Goal: Use online tool/utility: Utilize a website feature to perform a specific function

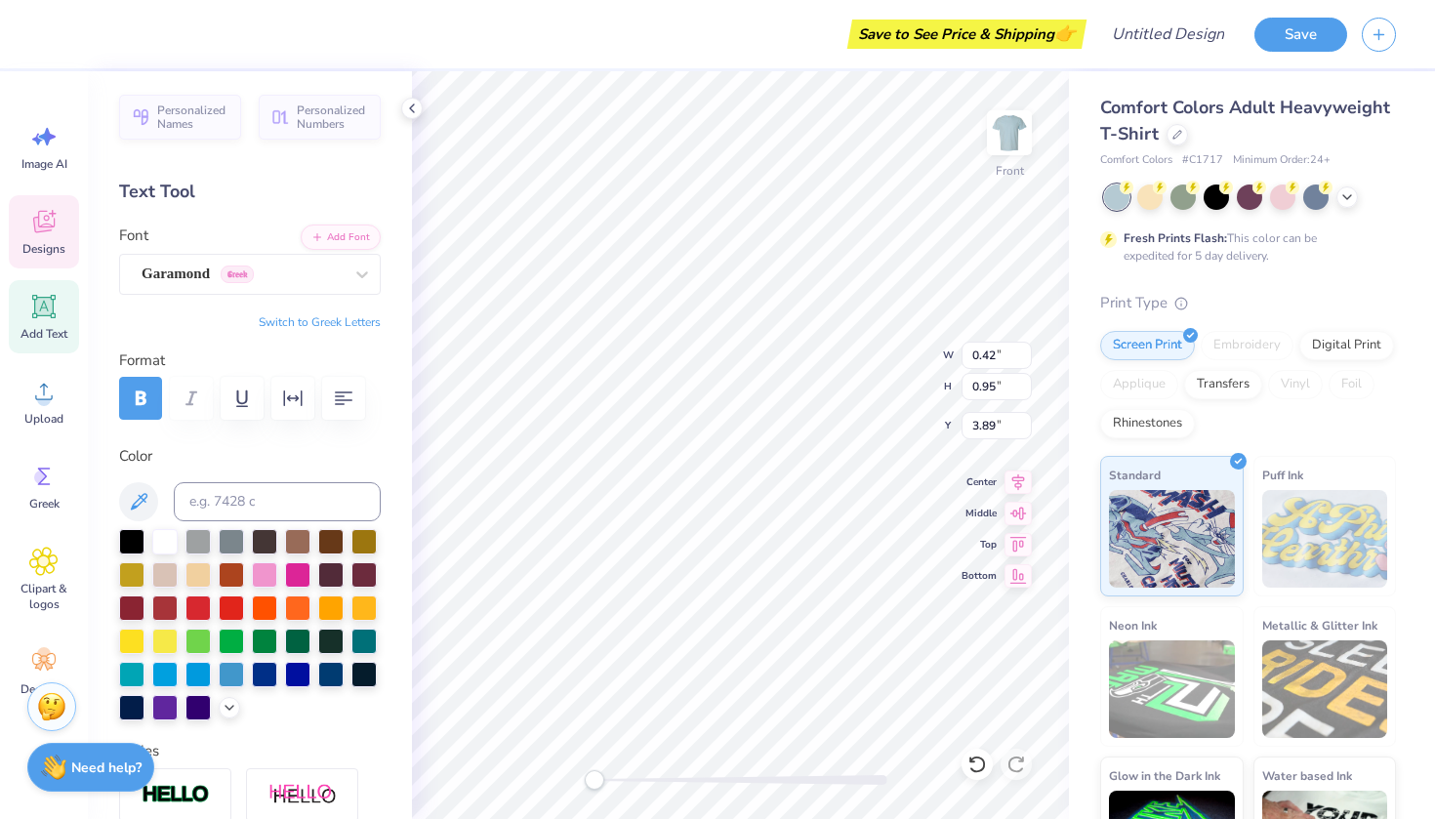
type textarea "D"
type textarea "OK"
type input "0.75"
type input "1.24"
type input "3.72"
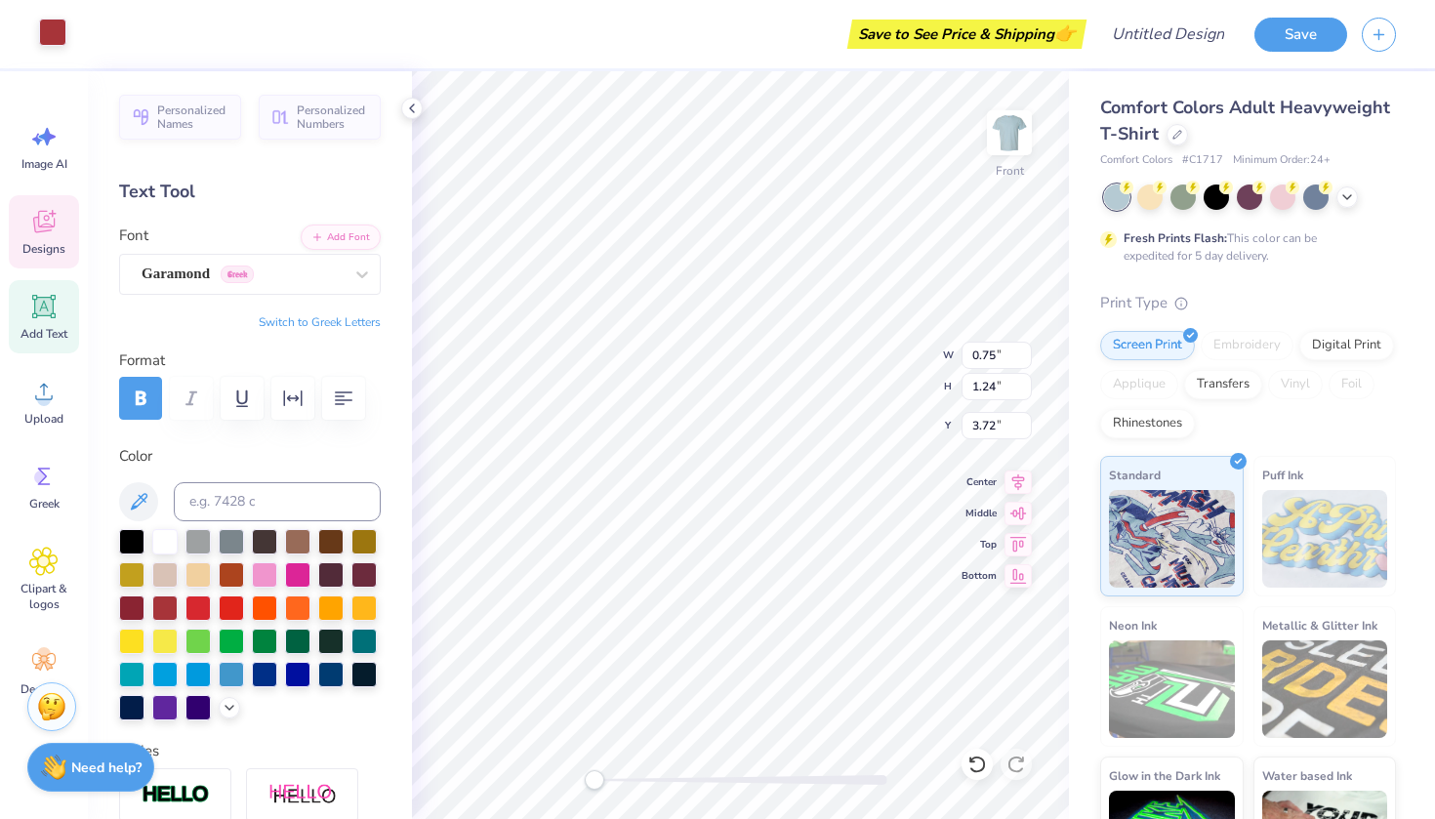
click at [54, 37] on div at bounding box center [52, 32] width 27 height 27
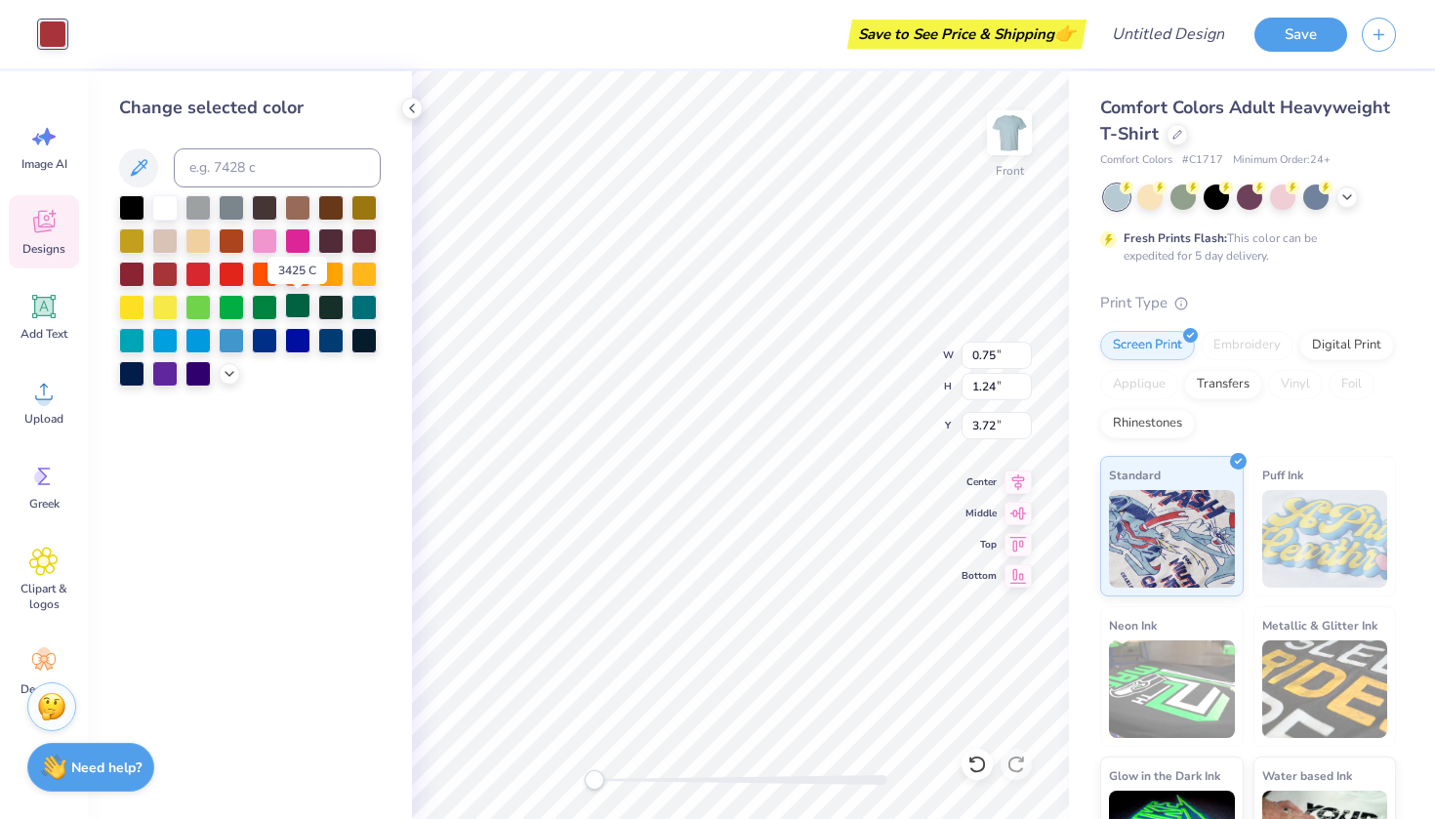
click at [293, 305] on div at bounding box center [297, 305] width 25 height 25
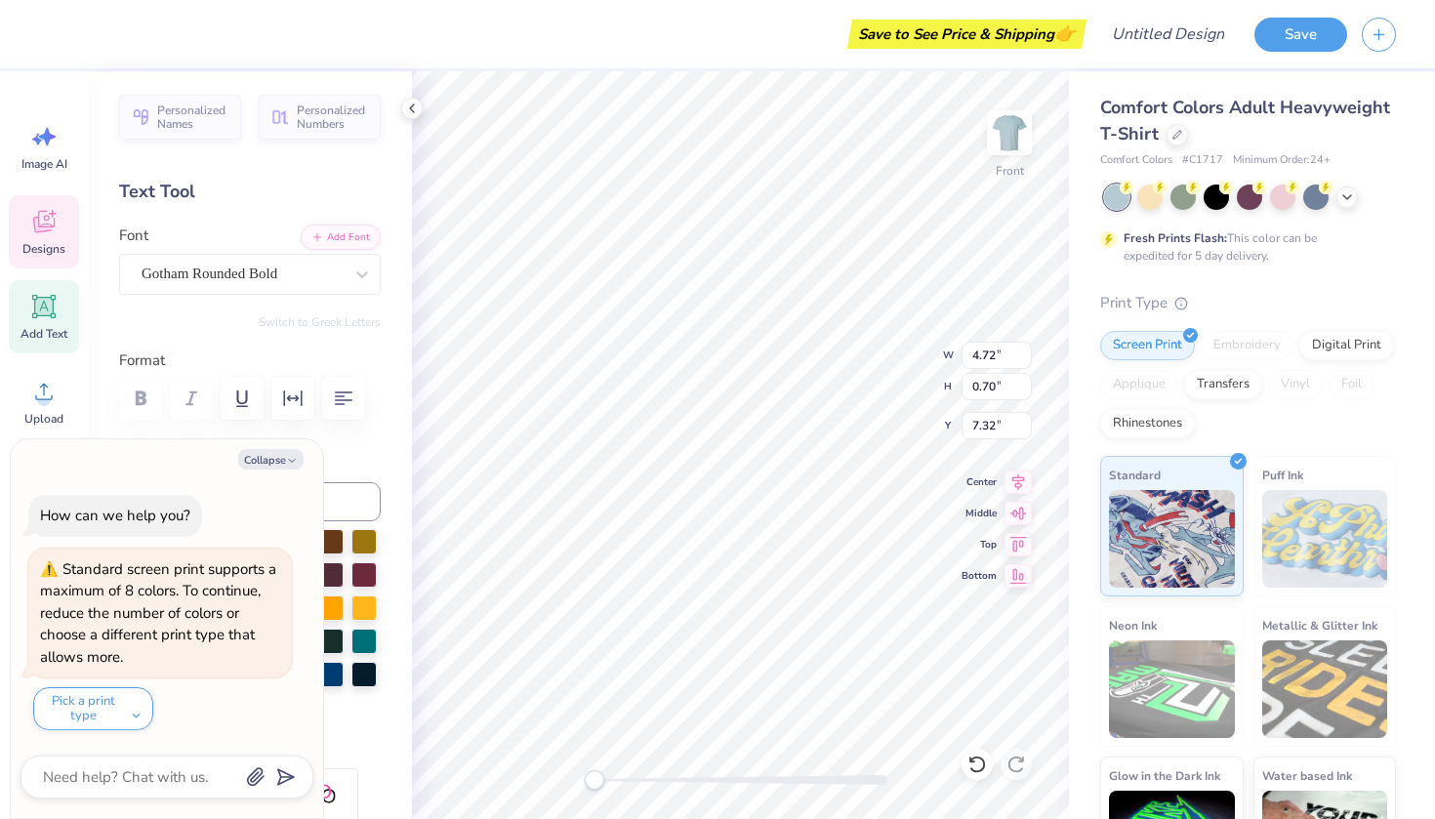
scroll to position [0, 3]
type textarea "x"
type textarea "DELTA CH"
type textarea "x"
type textarea "DELTA C"
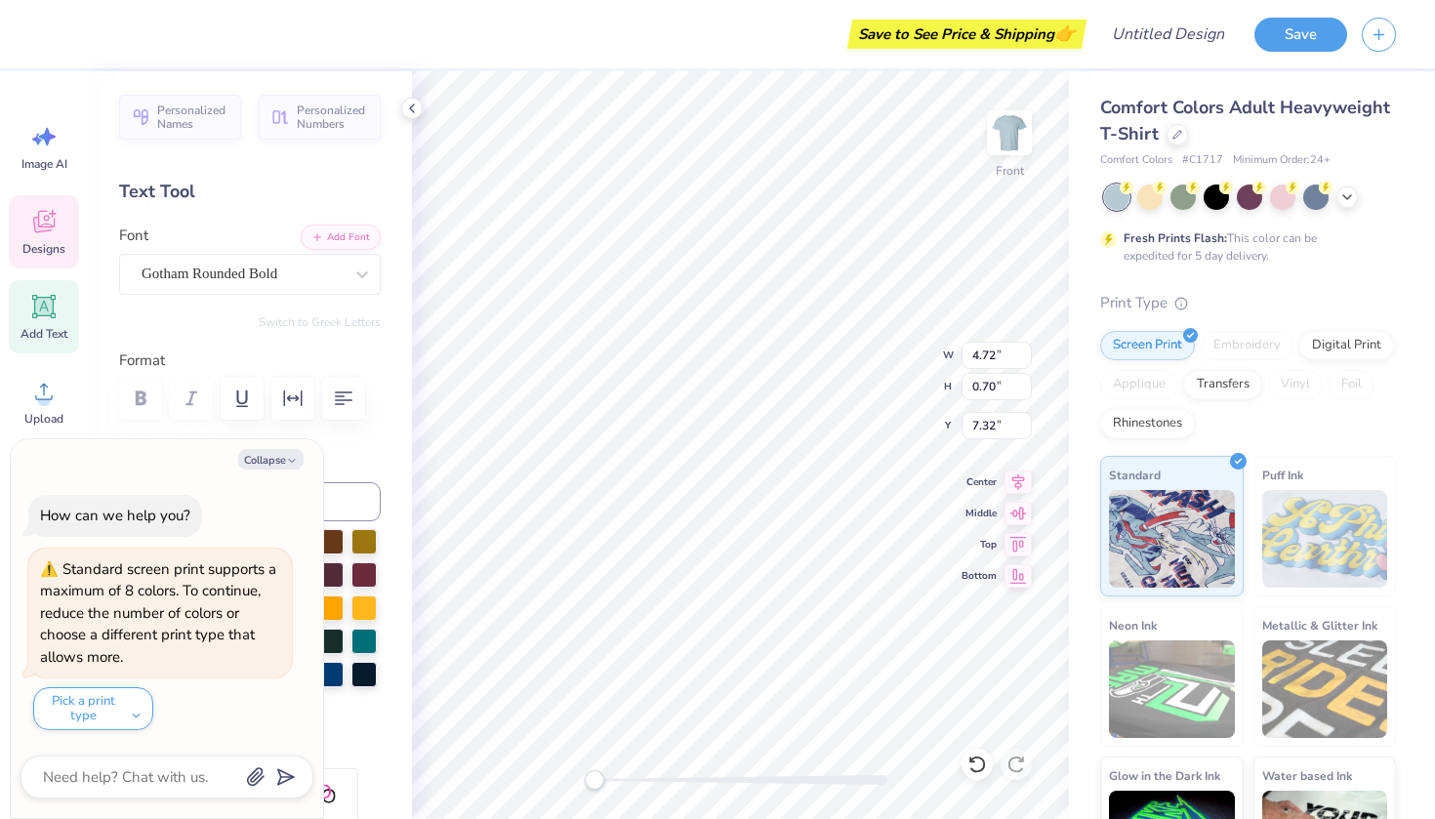
type textarea "x"
type textarea "DEL"
type textarea "x"
type textarea "DE"
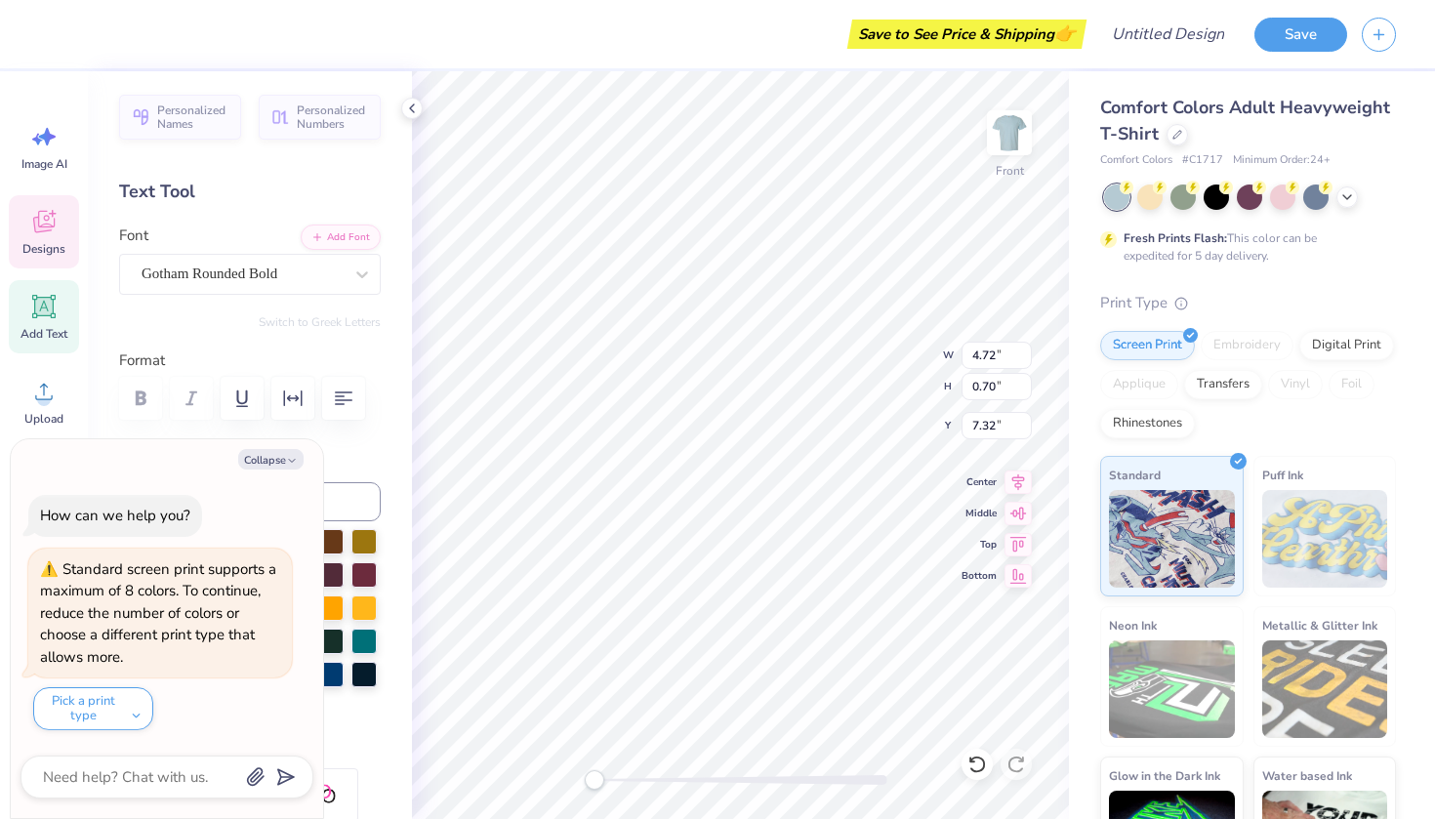
type textarea "x"
type textarea "D"
type textarea "x"
type textarea "T"
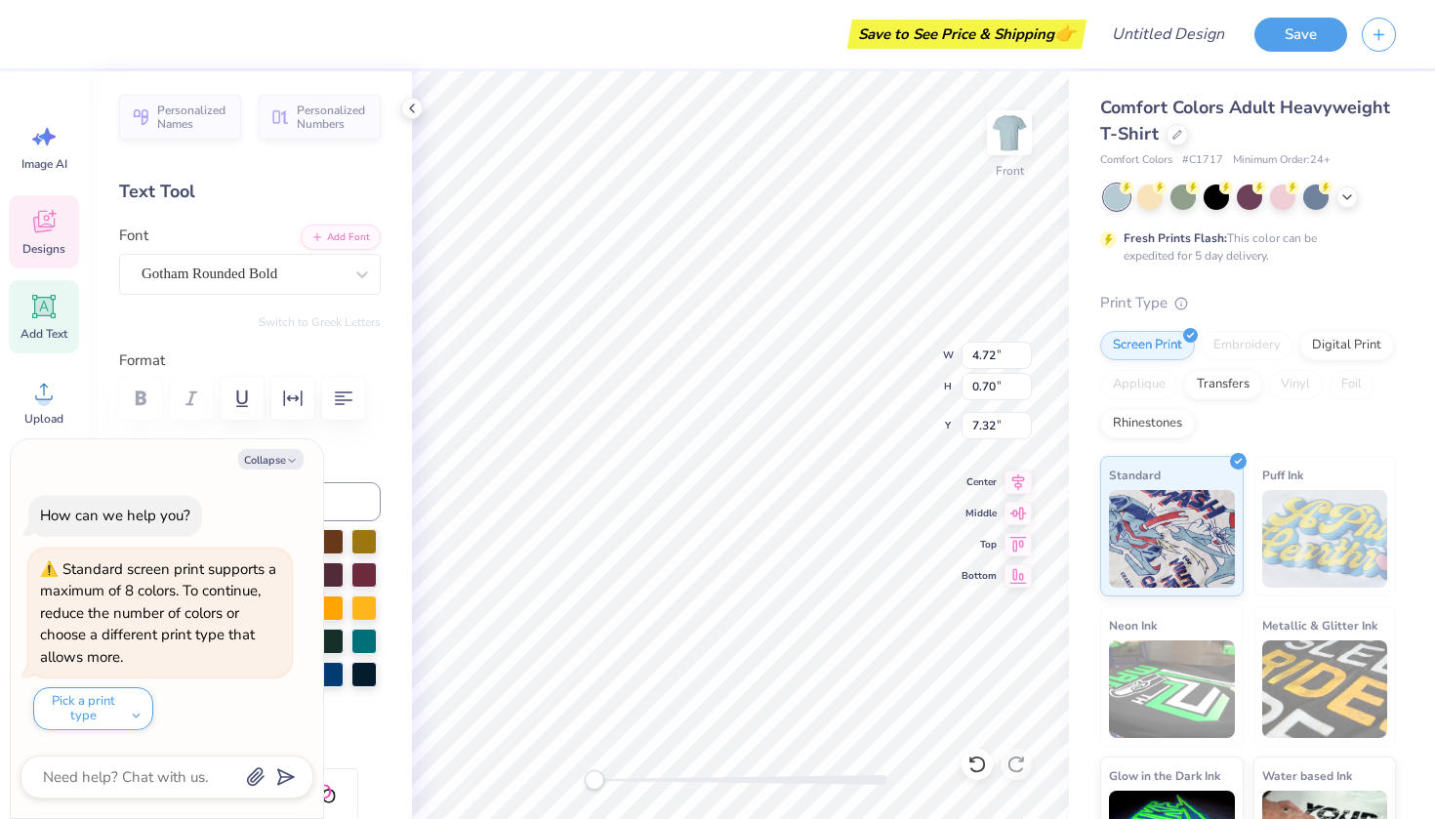
type textarea "x"
type textarea "Tp"
type textarea "x"
type textarea "T"
type textarea "x"
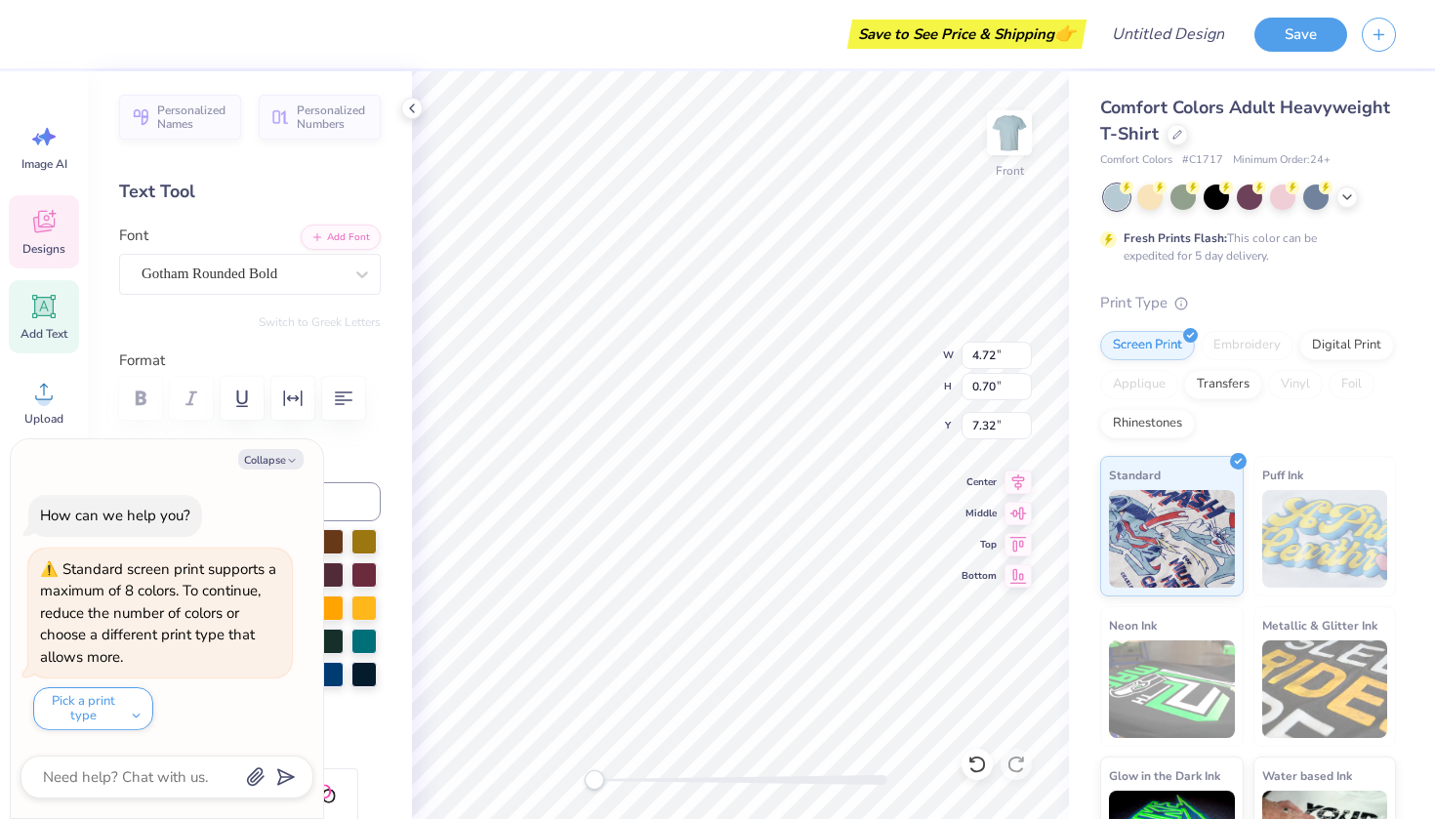
type textarea "To"
type textarea "x"
type textarea "Tow"
type textarea "x"
type textarea "Town"
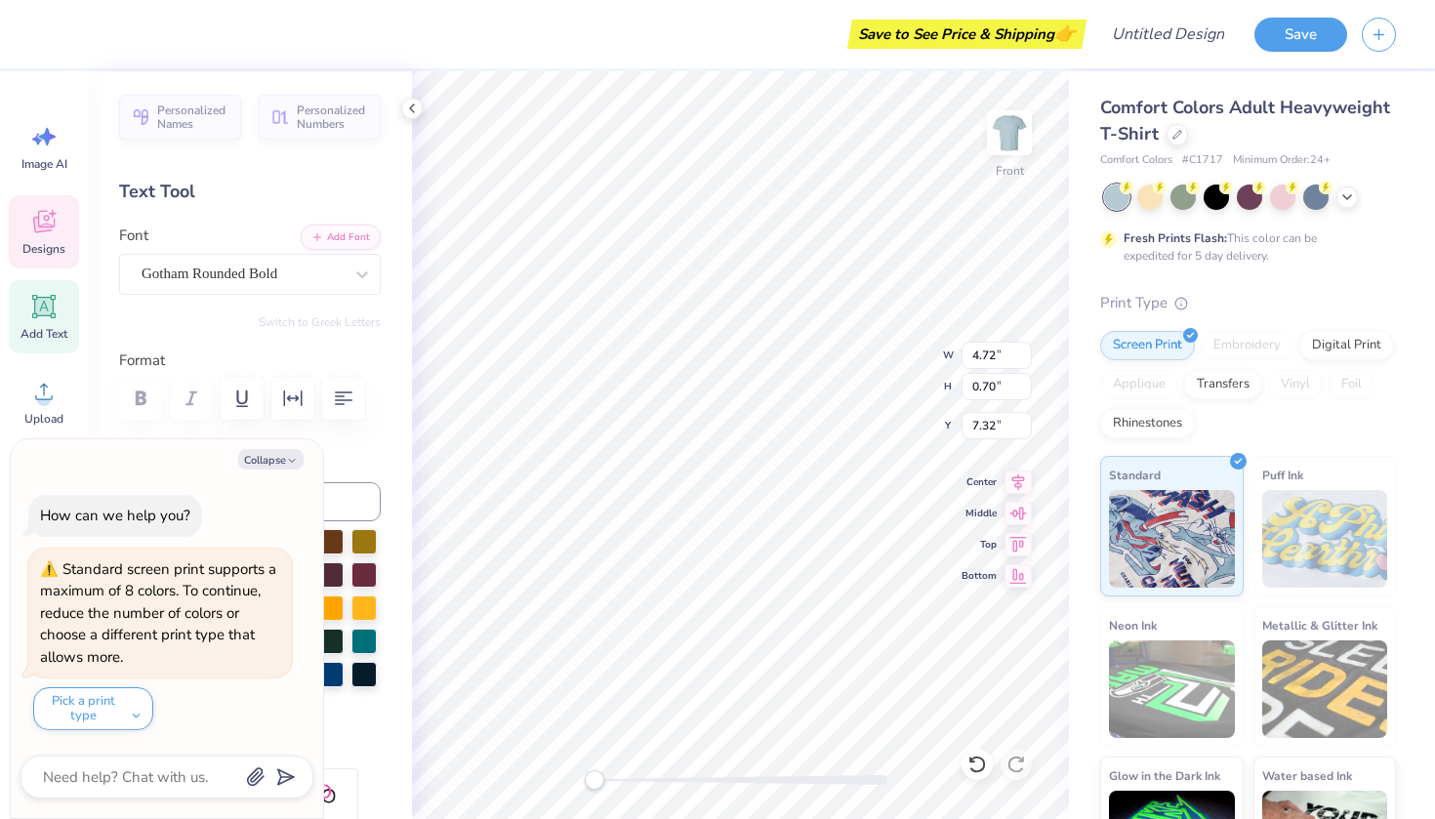
type textarea "x"
type textarea "Townh"
type textarea "x"
type textarea "Townho"
type textarea "x"
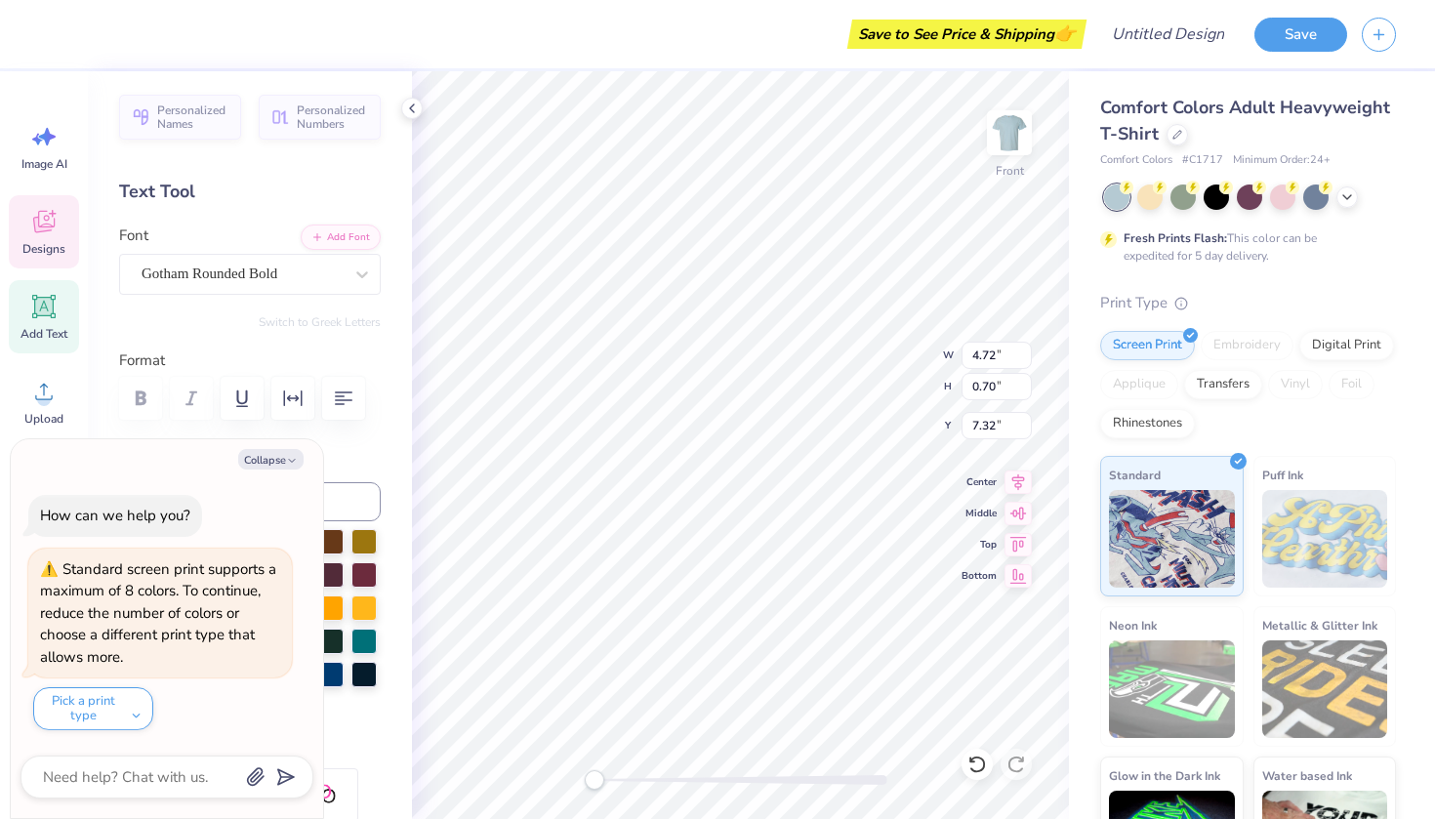
type textarea "Townhou"
type textarea "x"
type textarea "Townhour"
type textarea "x"
type textarea "Townhou"
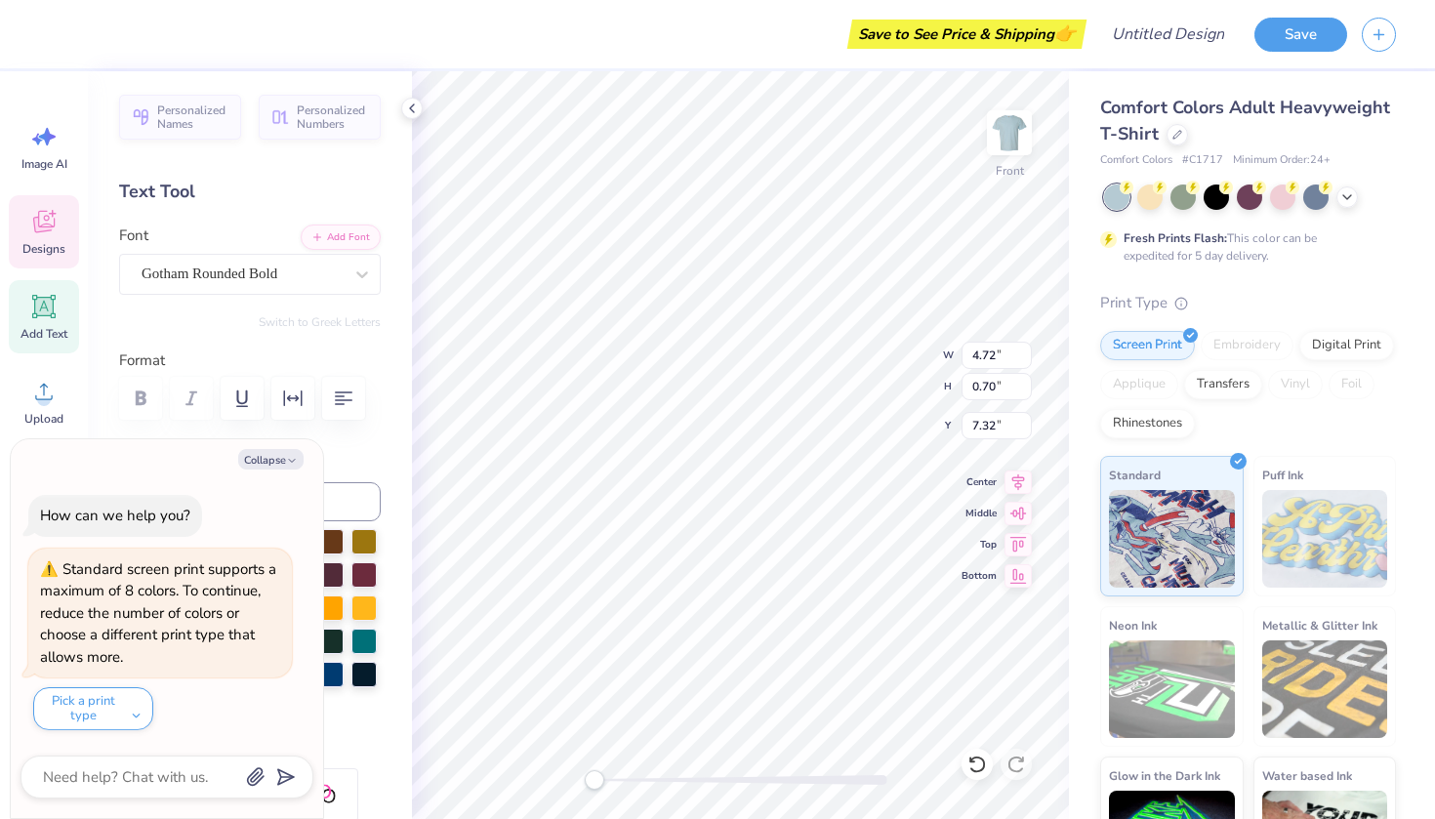
scroll to position [0, 3]
type textarea "x"
type textarea "Townhous"
type textarea "x"
type textarea "Townhouse"
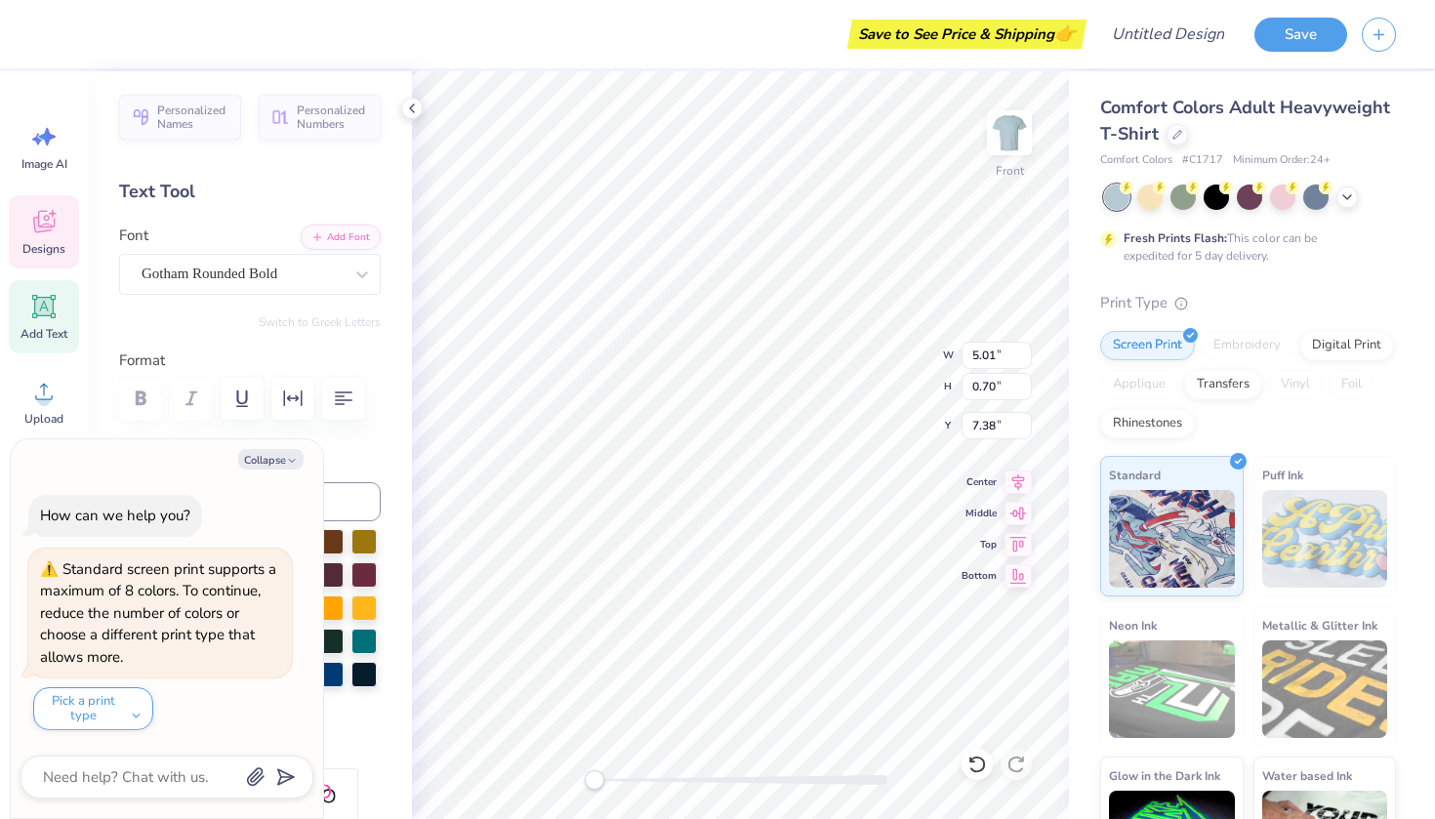
type textarea "x"
type input "3.19"
type input "0.44"
type input "7.63"
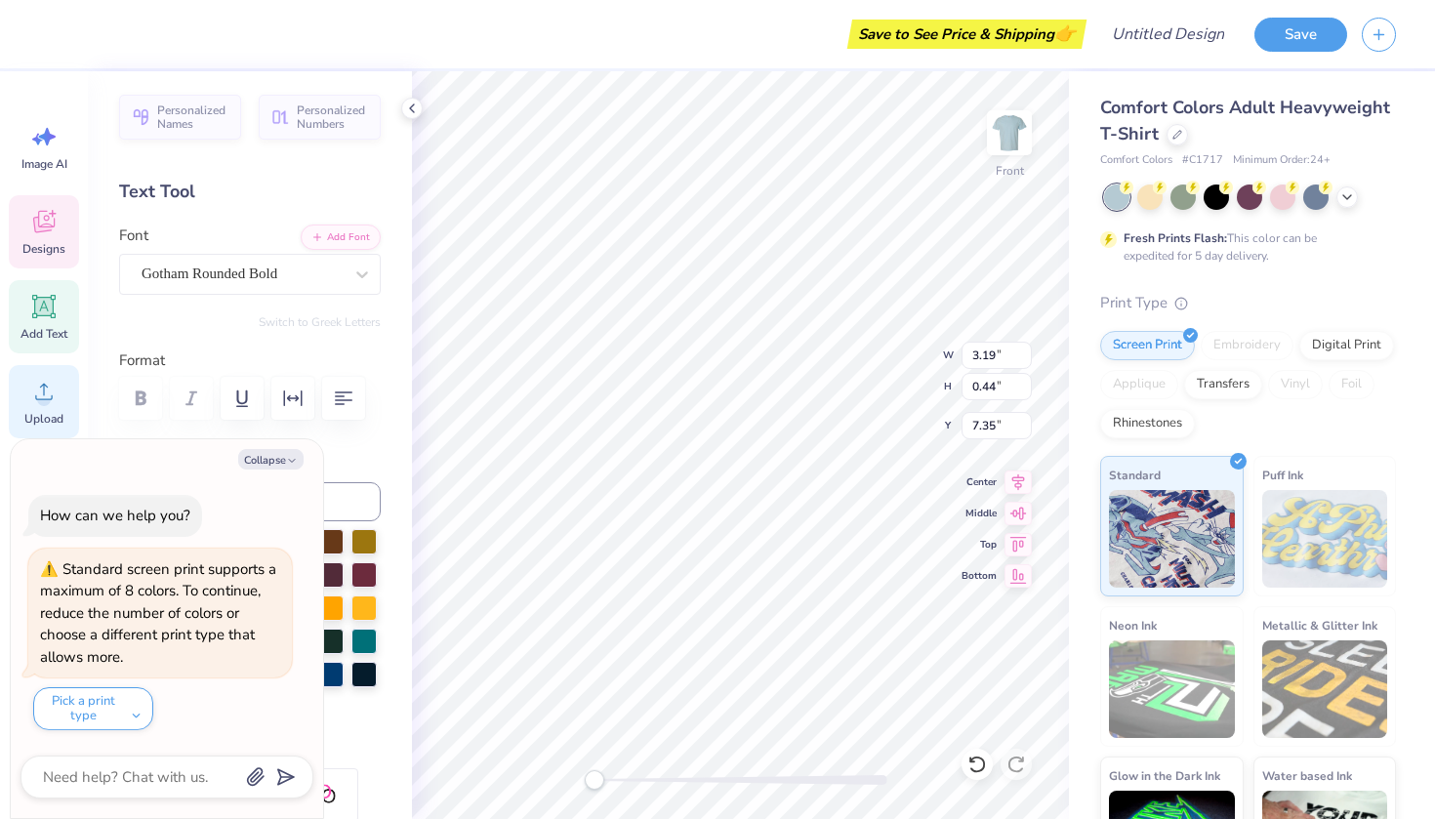
drag, startPoint x: 289, startPoint y: 465, endPoint x: 71, endPoint y: 404, distance: 225.9
click at [289, 465] on icon "button" at bounding box center [292, 461] width 12 height 12
type textarea "x"
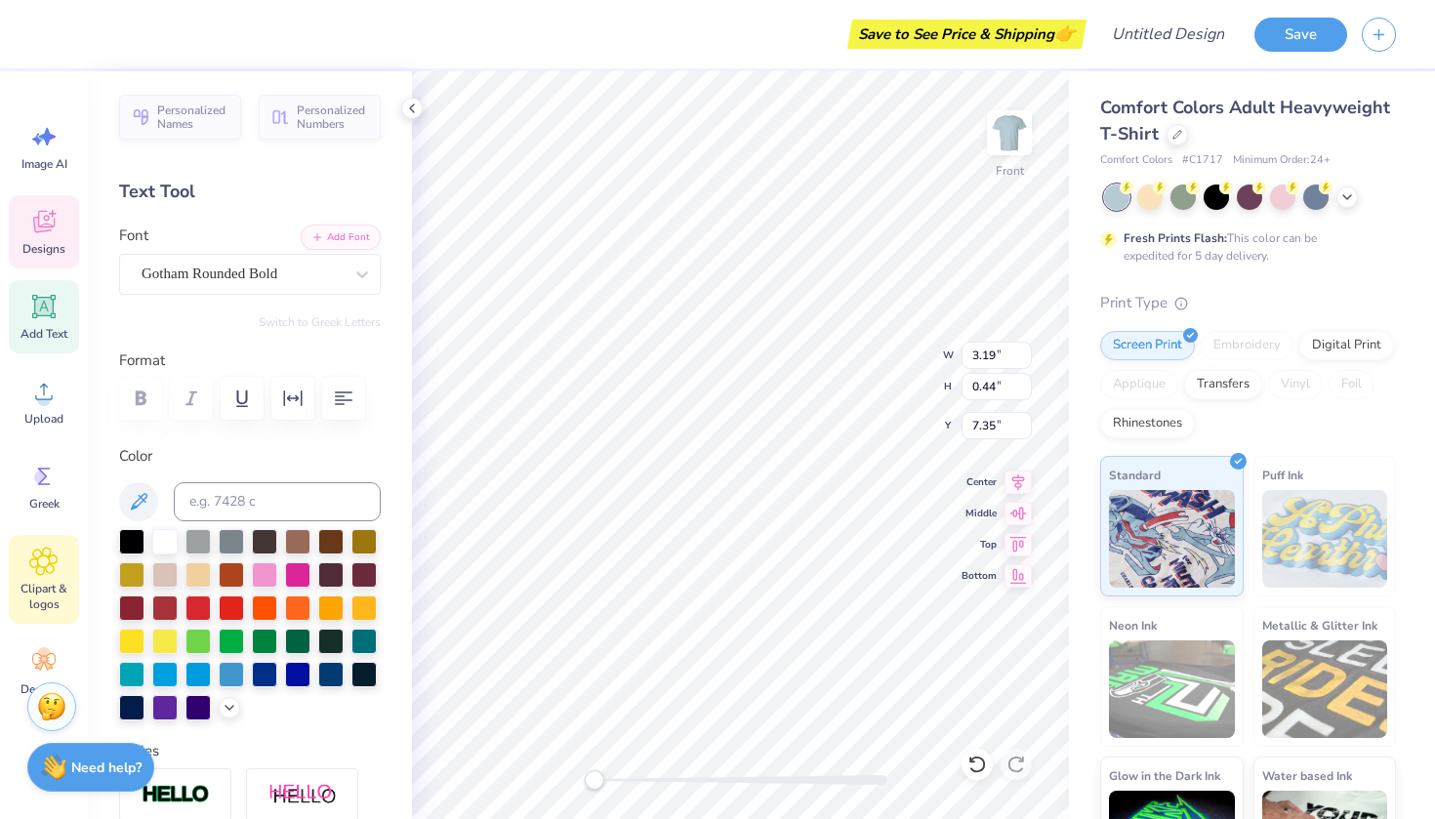
click at [48, 559] on icon at bounding box center [44, 561] width 12 height 12
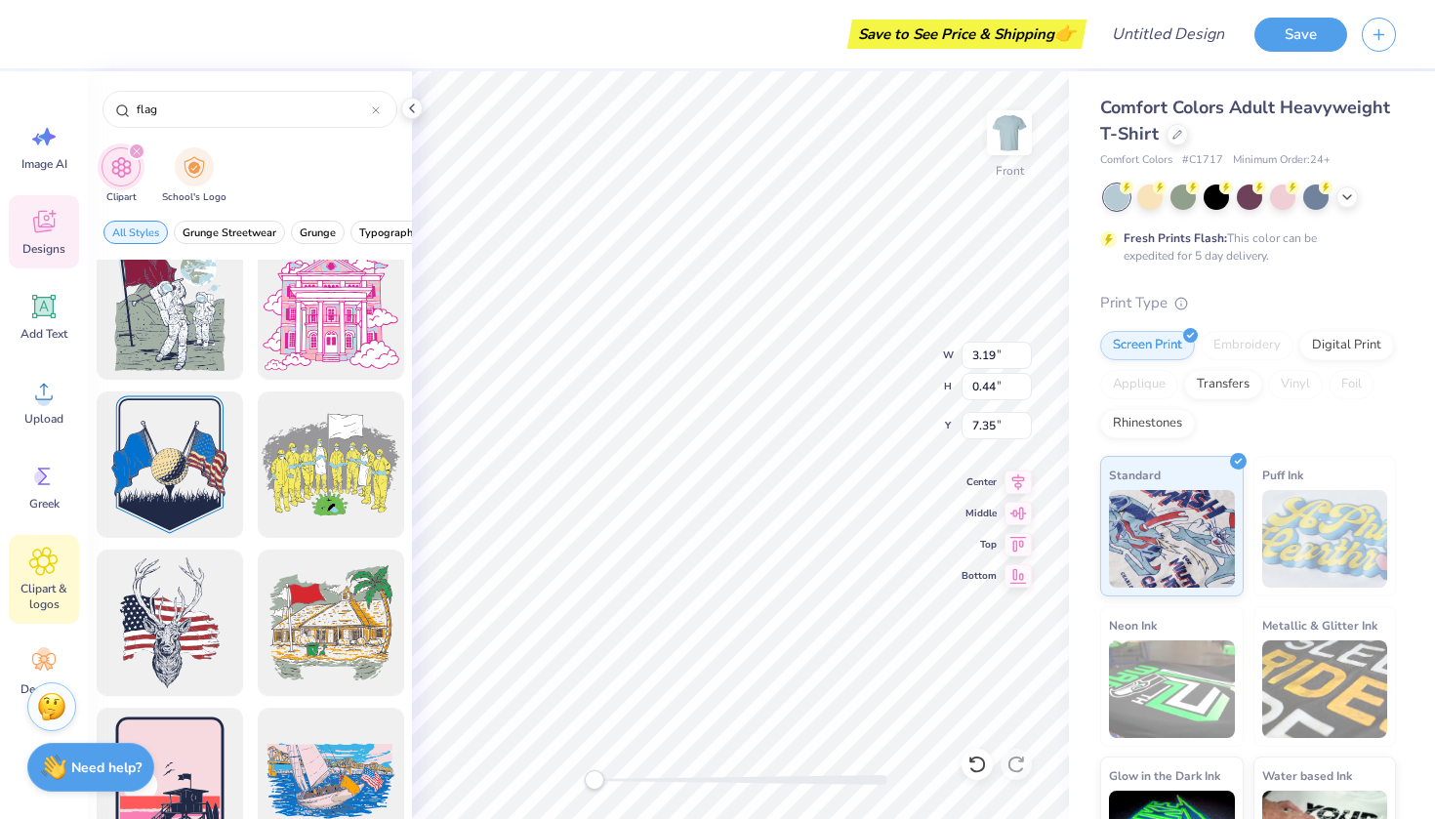
scroll to position [1636, 0]
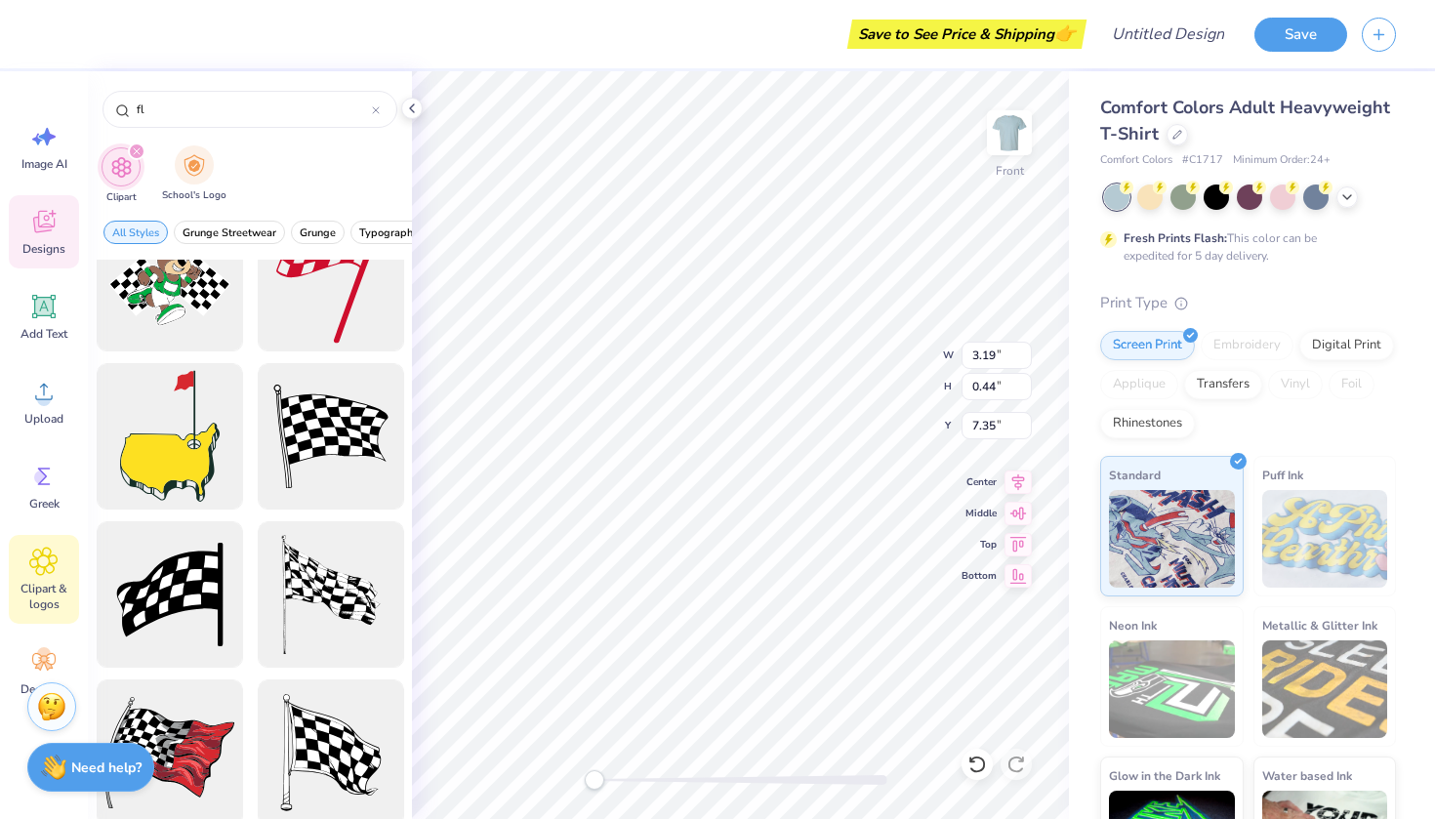
type input "f"
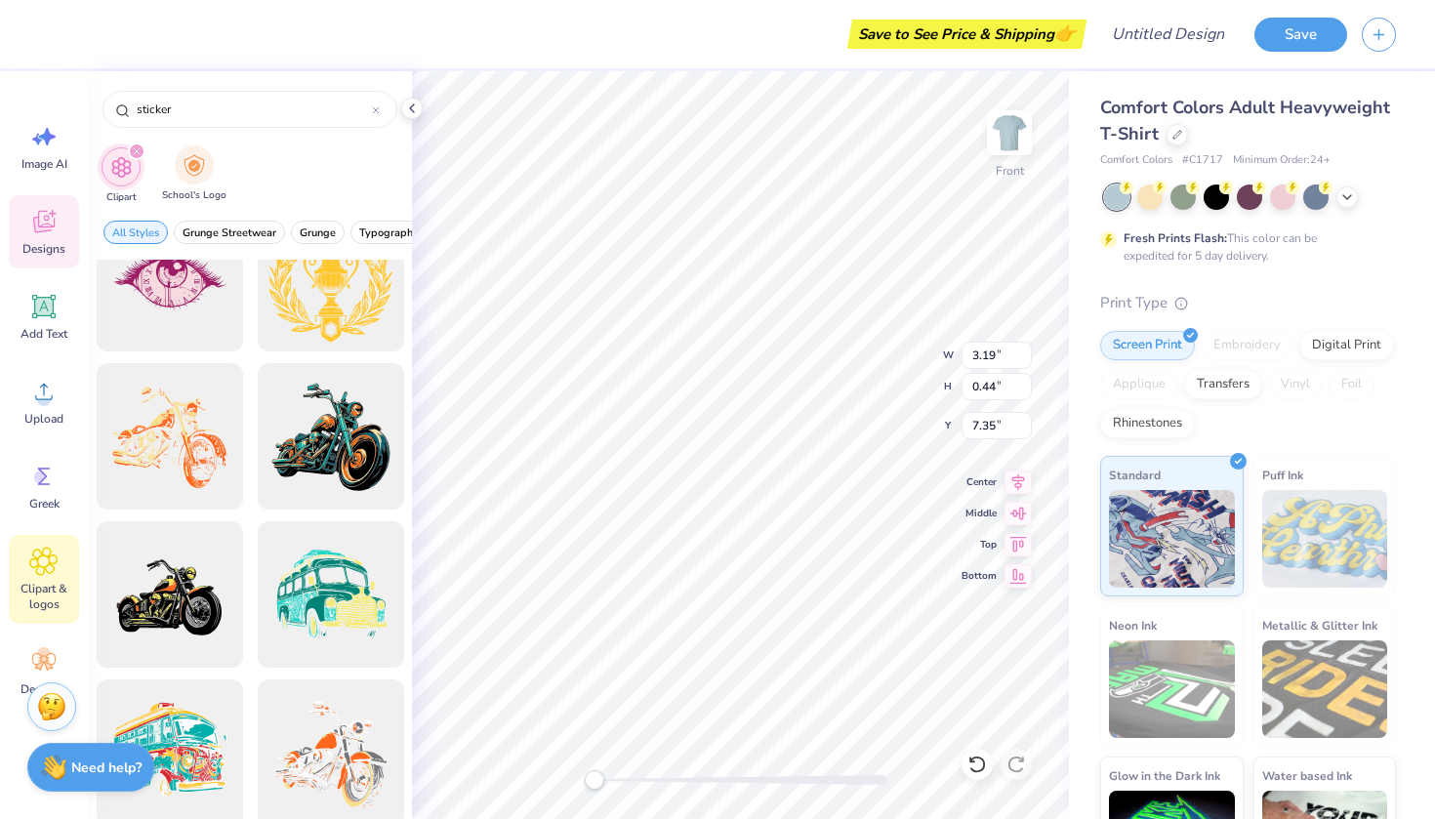
type input "sticker"
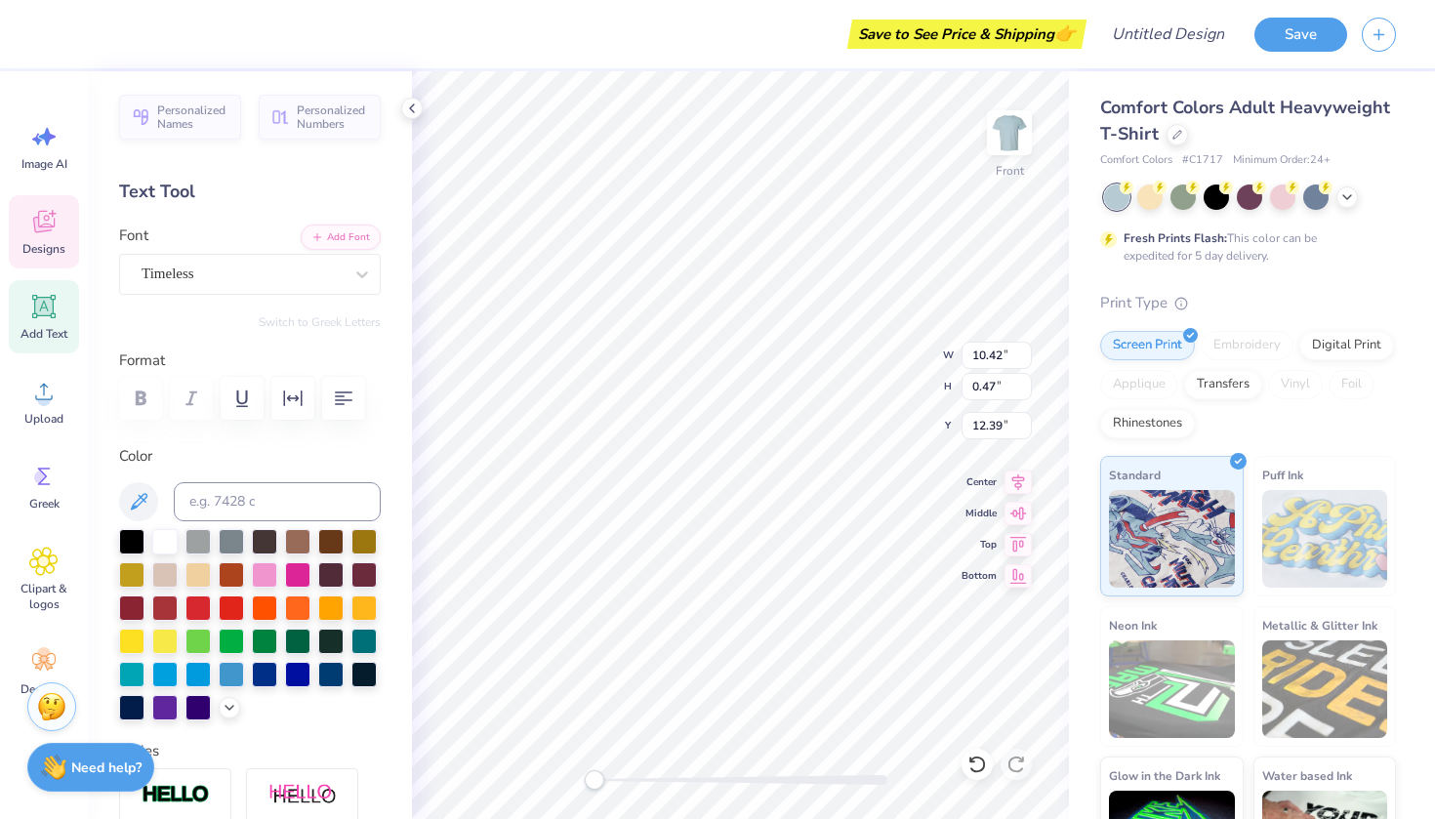
scroll to position [0, 15]
type textarea "C A R L I S L E, P E N N S Y L V A I N A"
type textarea "C A R L I S L E, P E N N S Y L V A N I A"
type textarea "Fall"
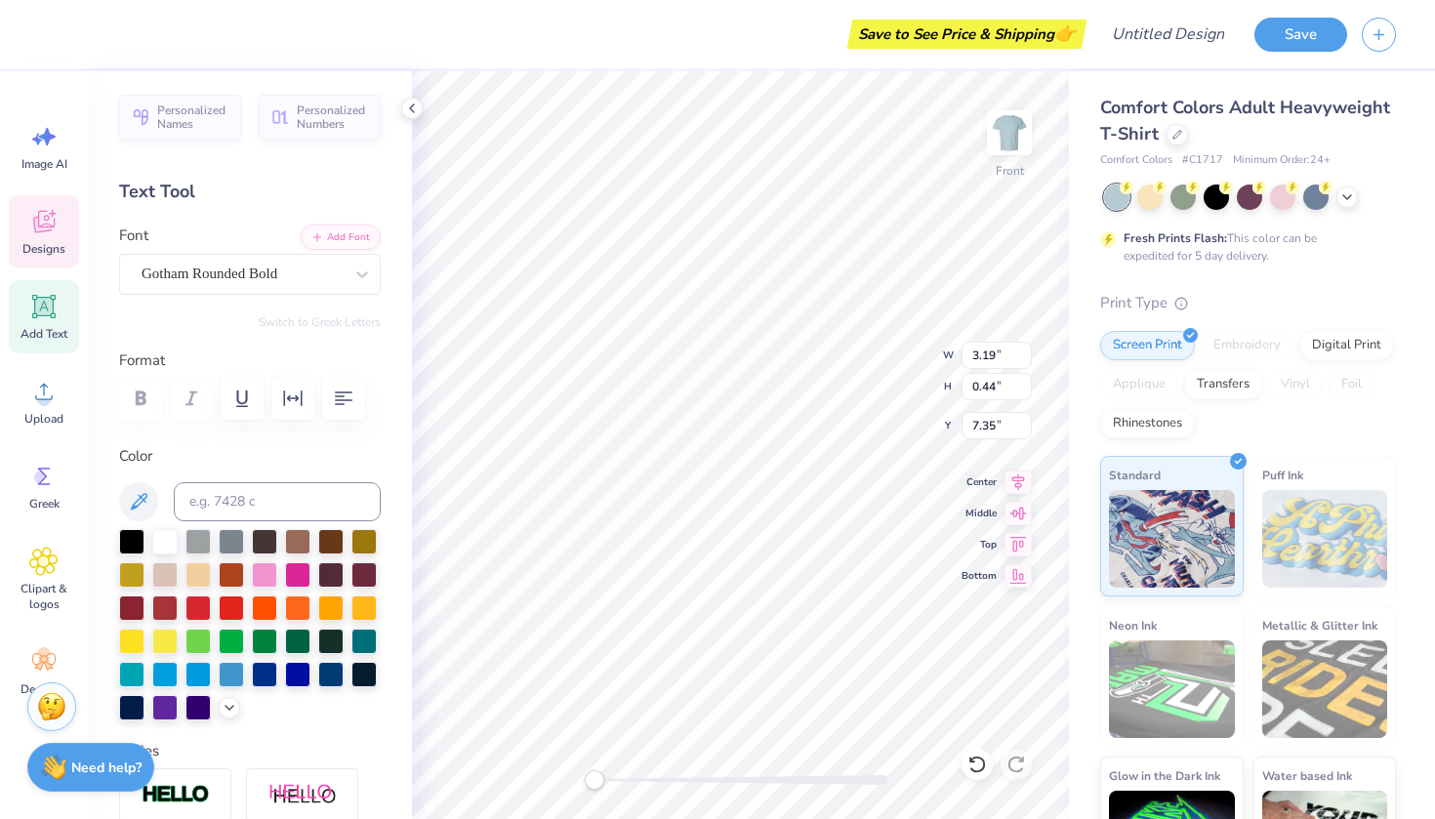
scroll to position [0, 0]
type textarea "T"
type textarea "GREATNESS"
click at [393, 688] on div "Personalized Names Personalized Numbers Text Tool Add Font Font Gotham Rounded …" at bounding box center [250, 445] width 324 height 748
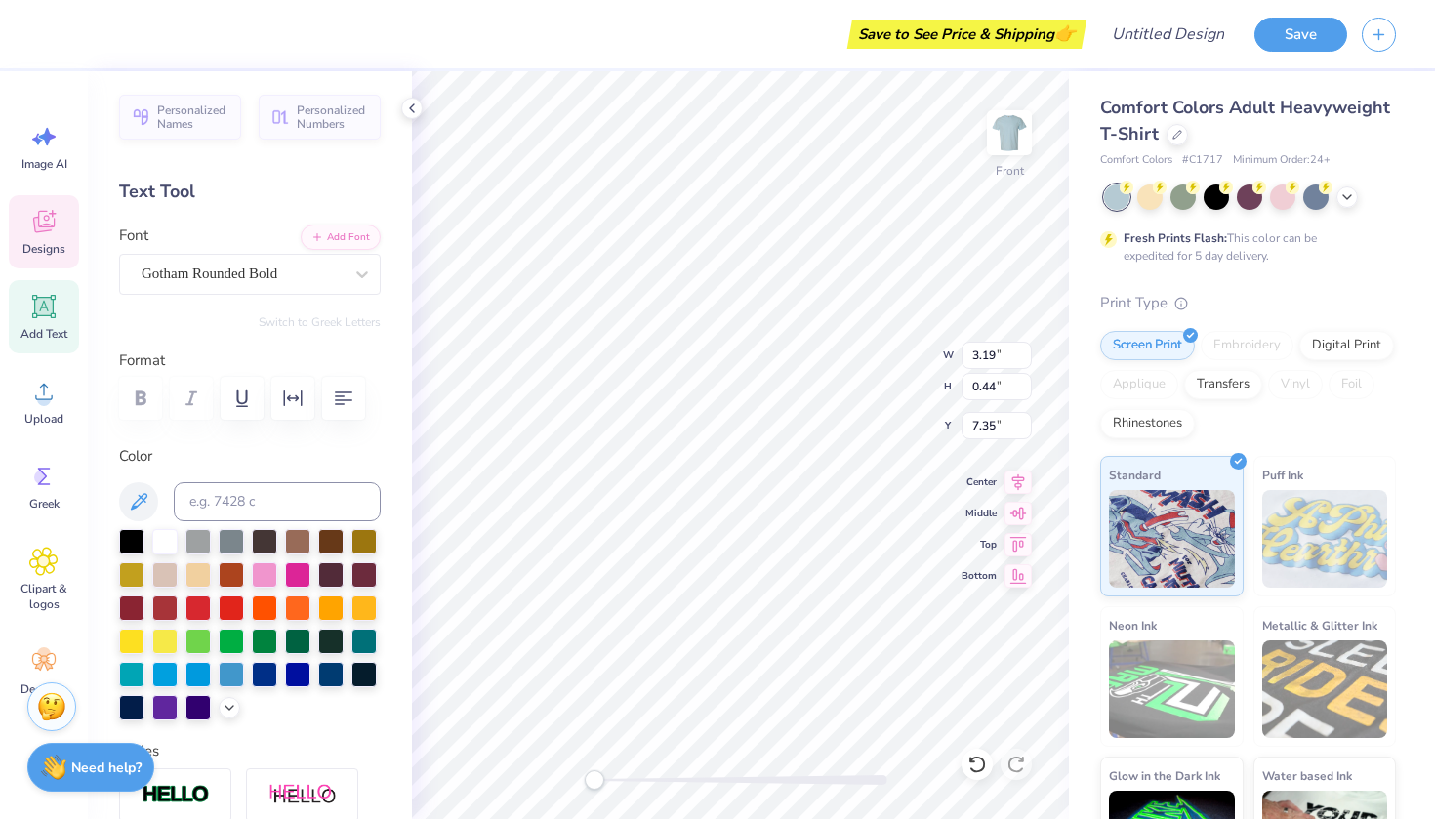
type input "8.79"
type input "3.30"
type input "5.82"
type input "3.49"
type input "0.43"
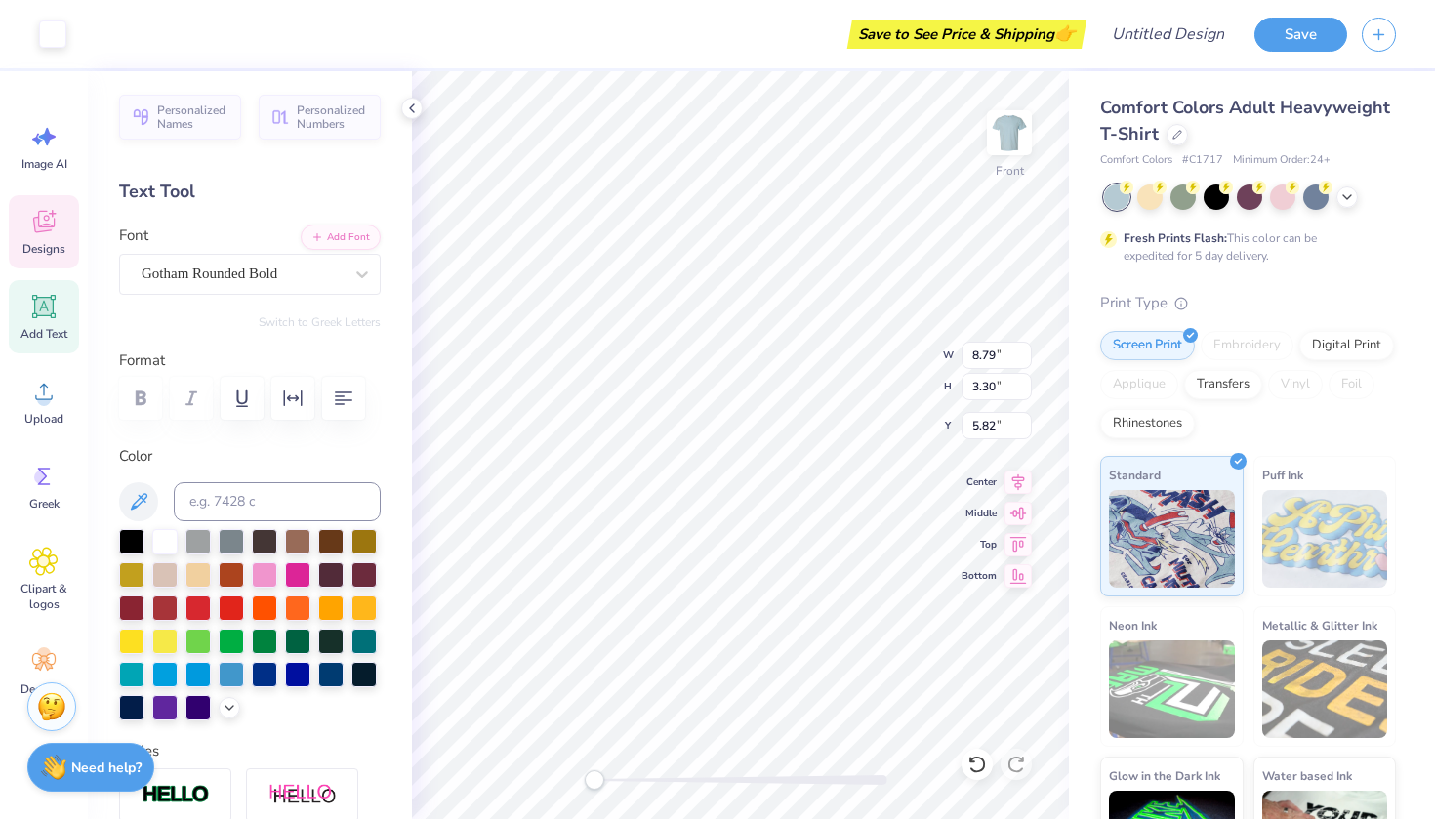
type input "7.36"
type textarea "G"
type textarea "-"
type textarea "R"
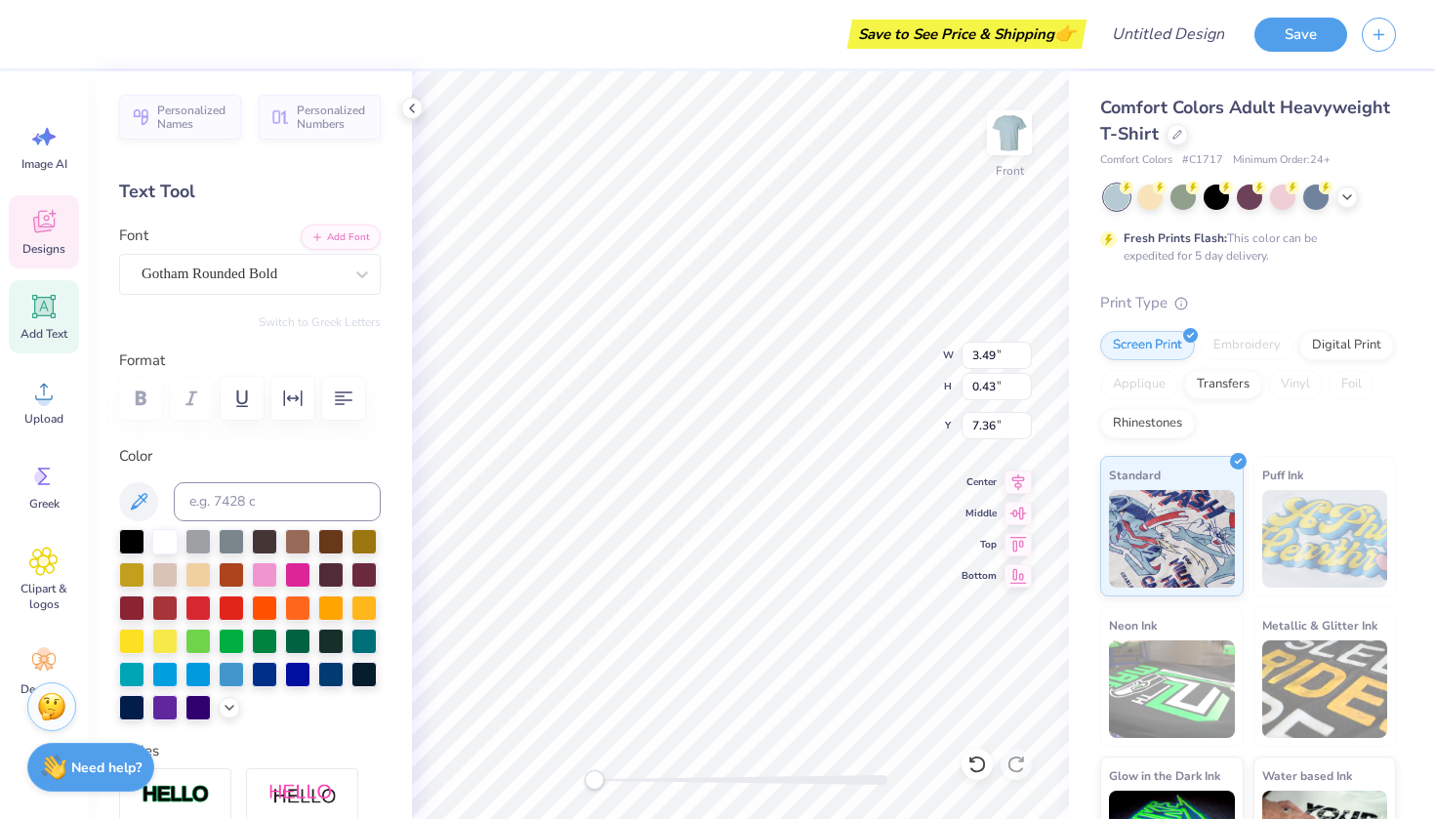
type textarea "T"
type textarea "THE RED SOLO CUP"
type input "3.80"
type input "0.28"
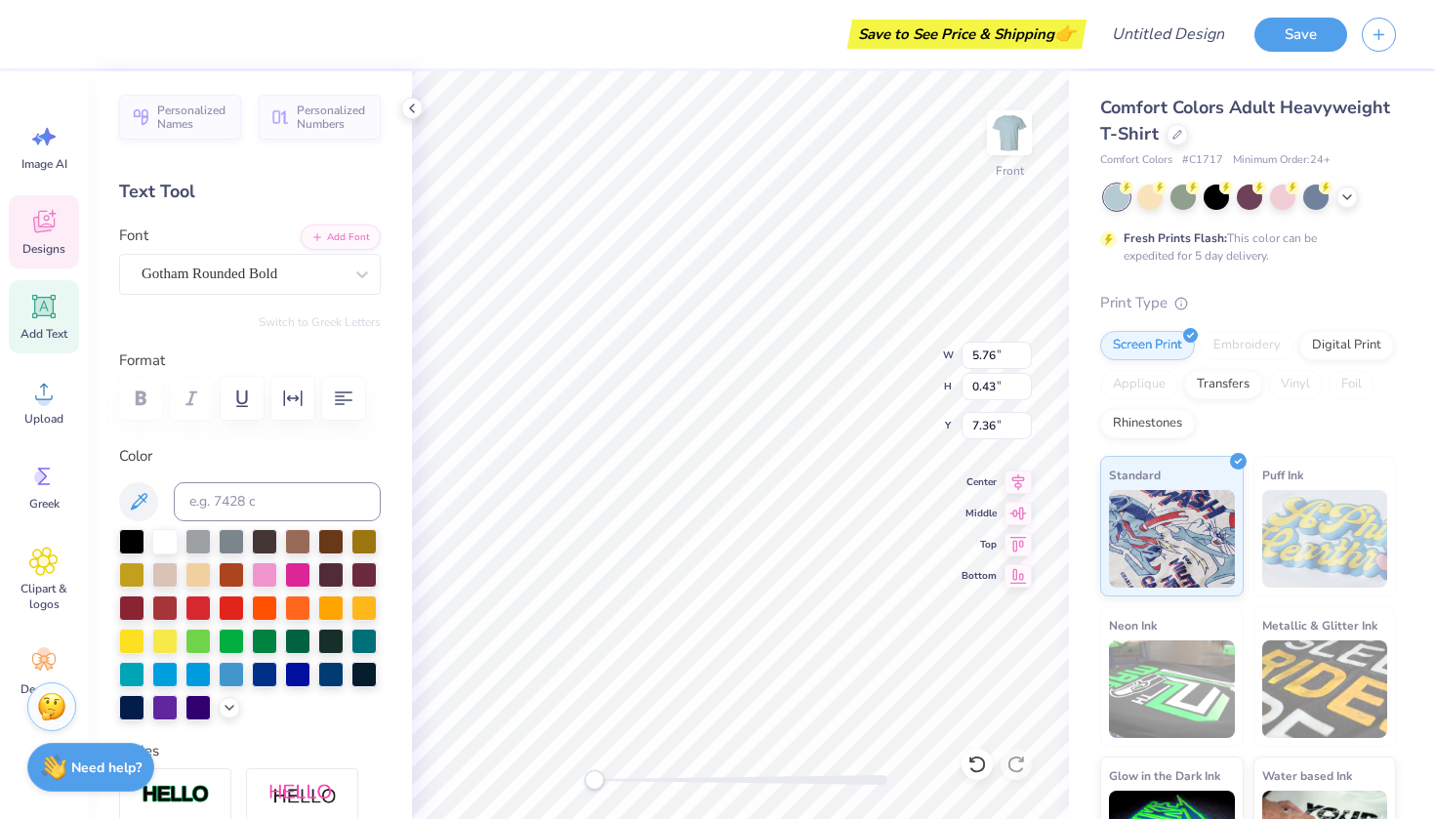
type input "7.51"
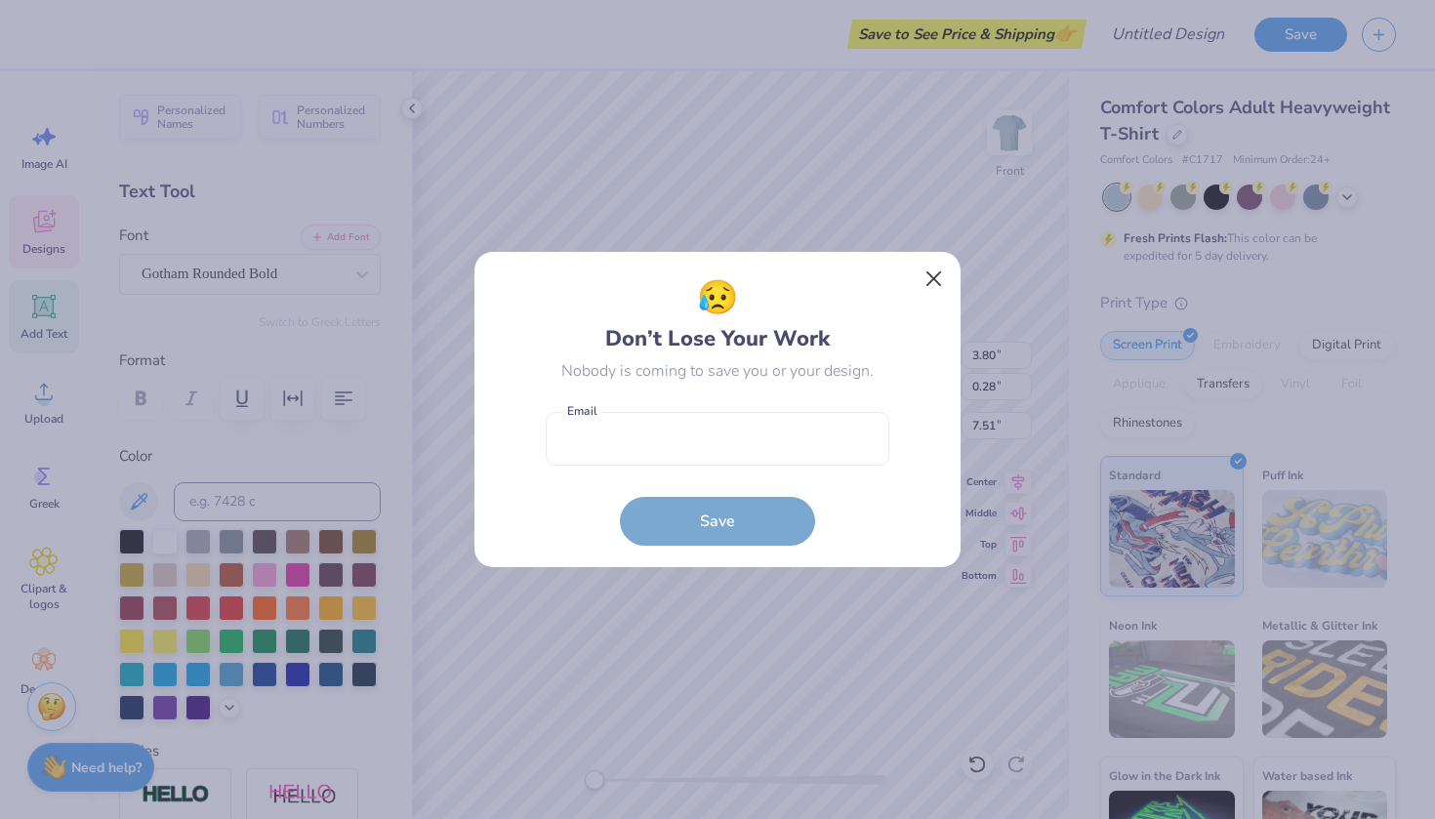
click at [931, 289] on button "Close" at bounding box center [933, 279] width 37 height 37
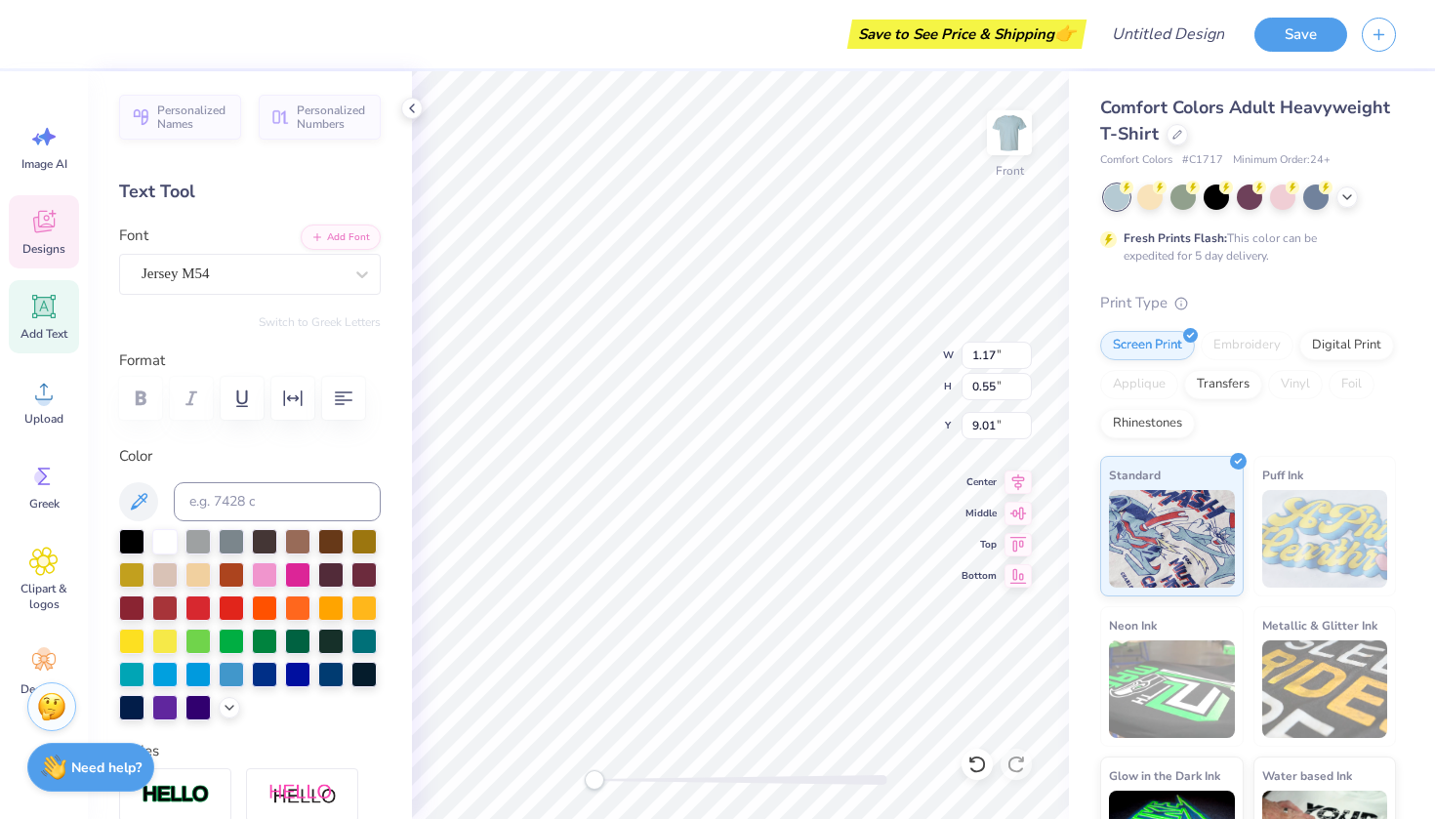
type textarea "2025"
type textarea "MR. RED SOLO CUP"
type textarea "M"
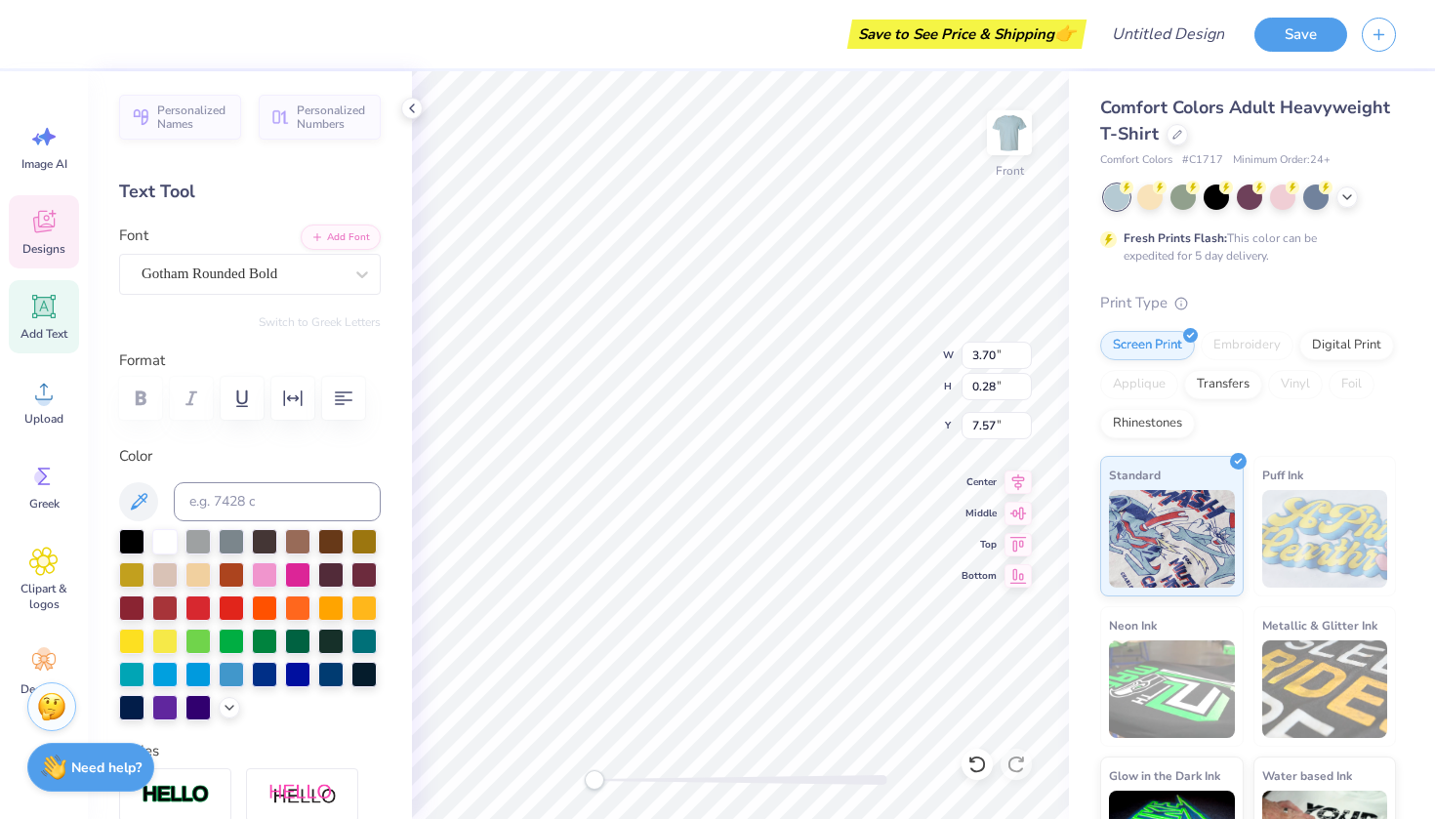
type textarea "C"
type textarea "IM A DOG GUY"
type textarea "I"
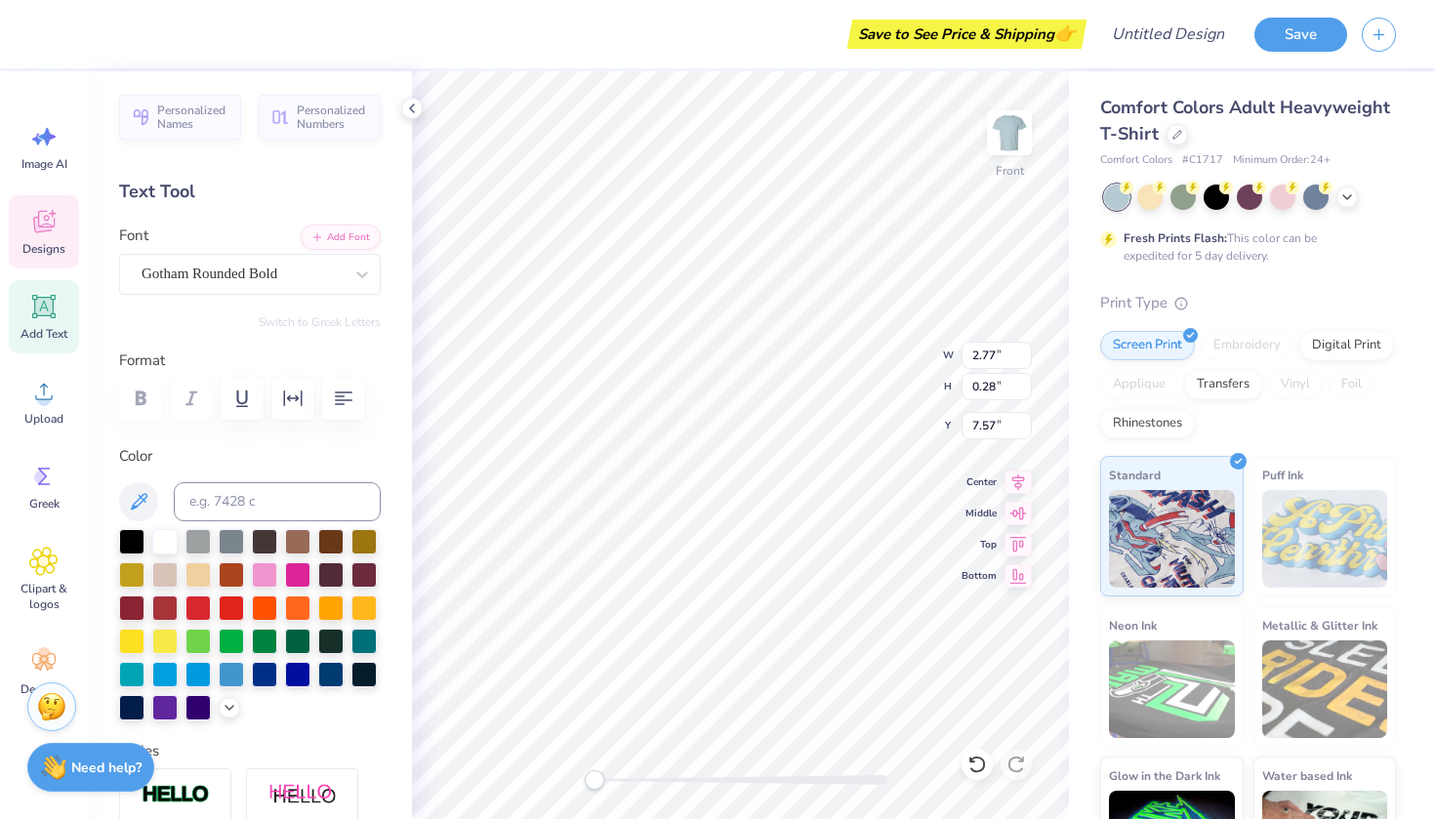
type textarea "[DATE]"
type input "1.78"
type input "0.28"
type input "7.57"
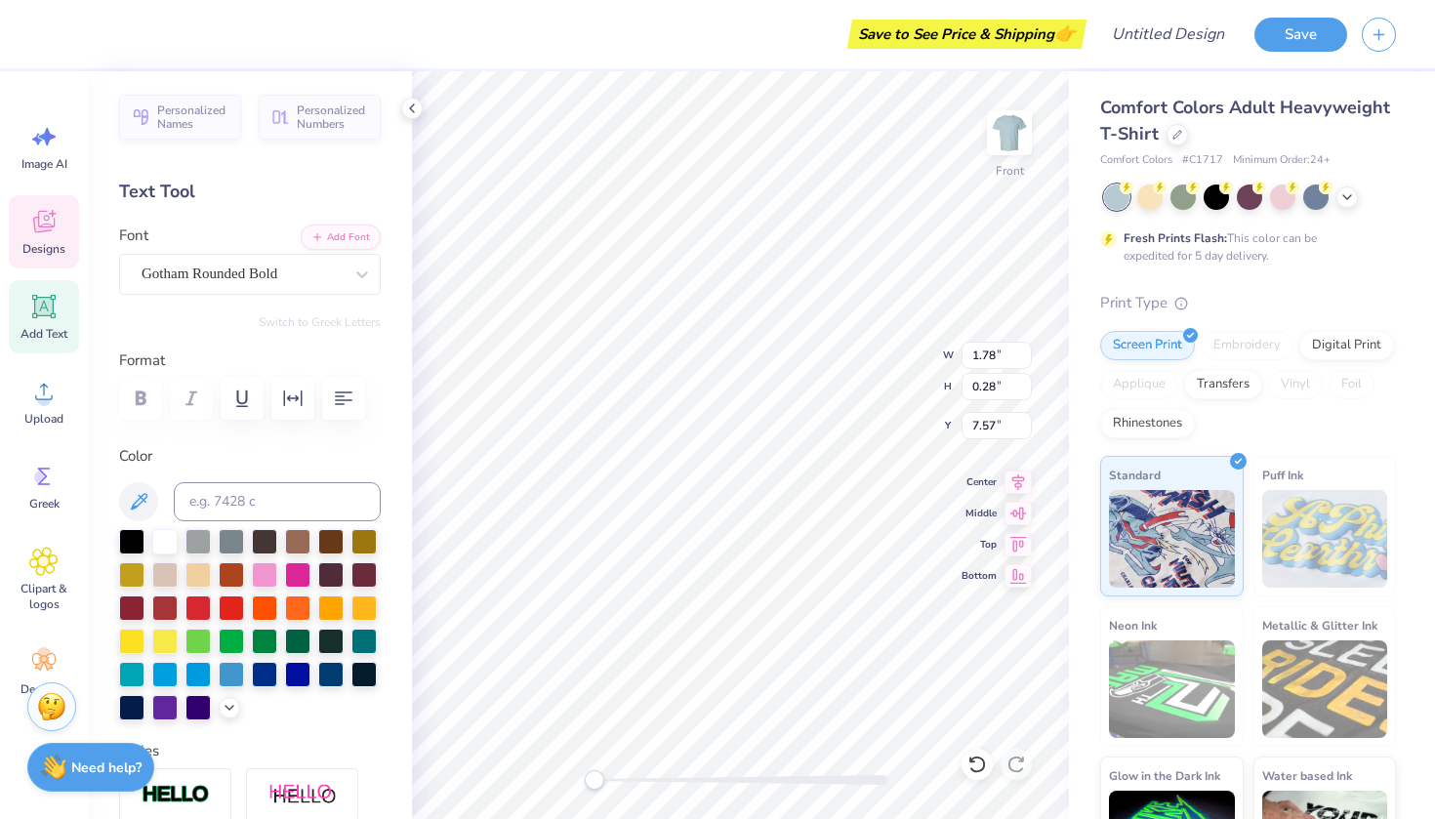
type textarea "[DATE]"
type input "1.94"
type input "0.28"
type input "7.57"
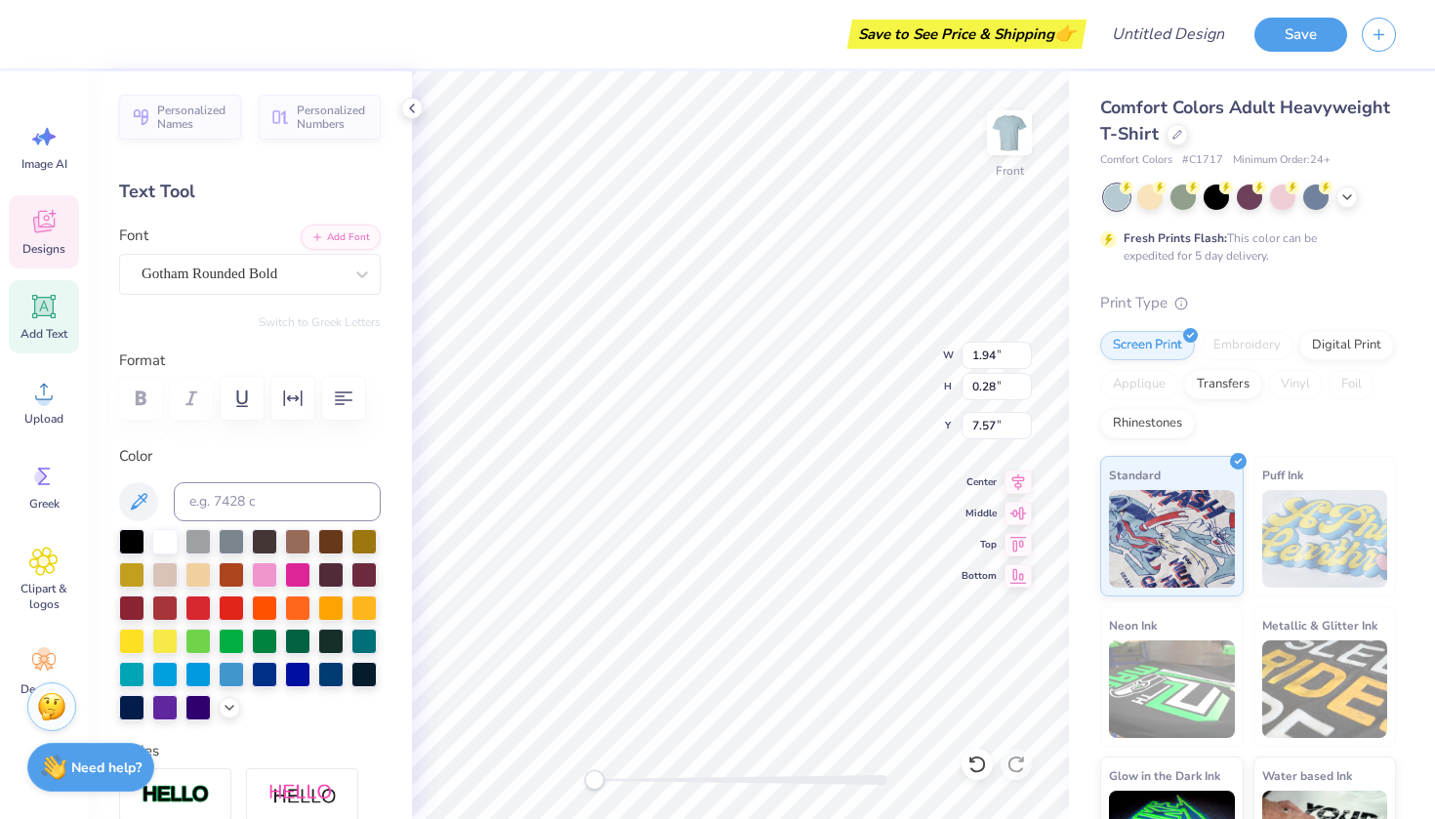
scroll to position [0, 2]
type textarea "[DATE]"
type textarea "DOG LIFE"
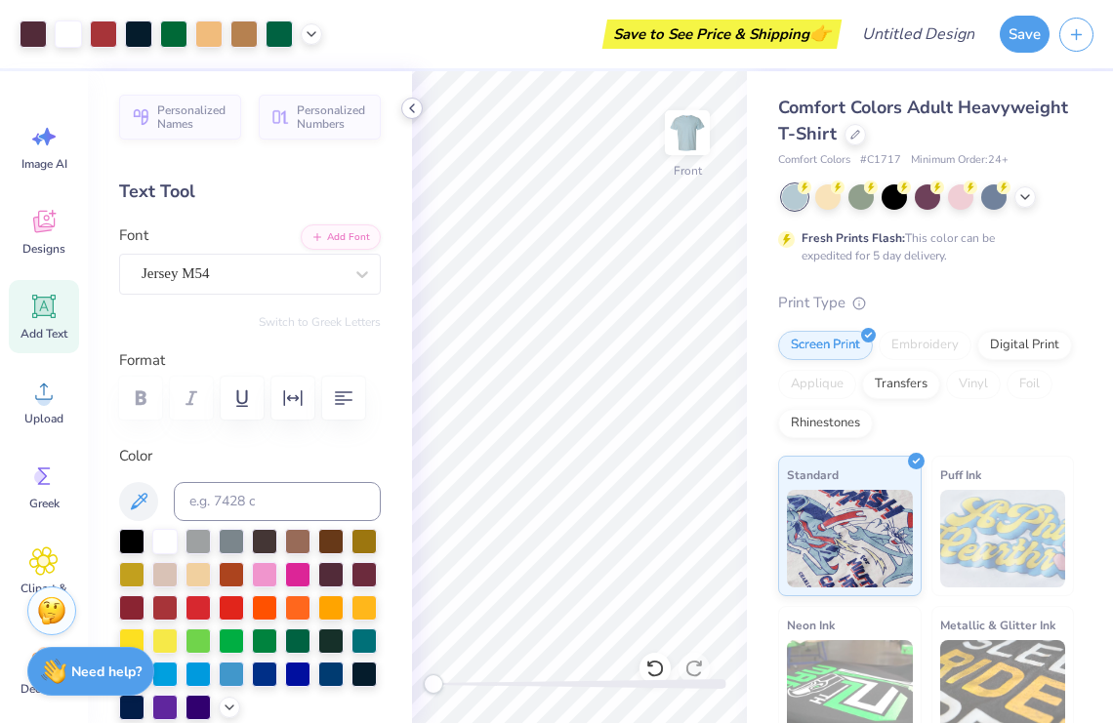
click at [417, 101] on icon at bounding box center [412, 109] width 16 height 16
